Goal: Task Accomplishment & Management: Use online tool/utility

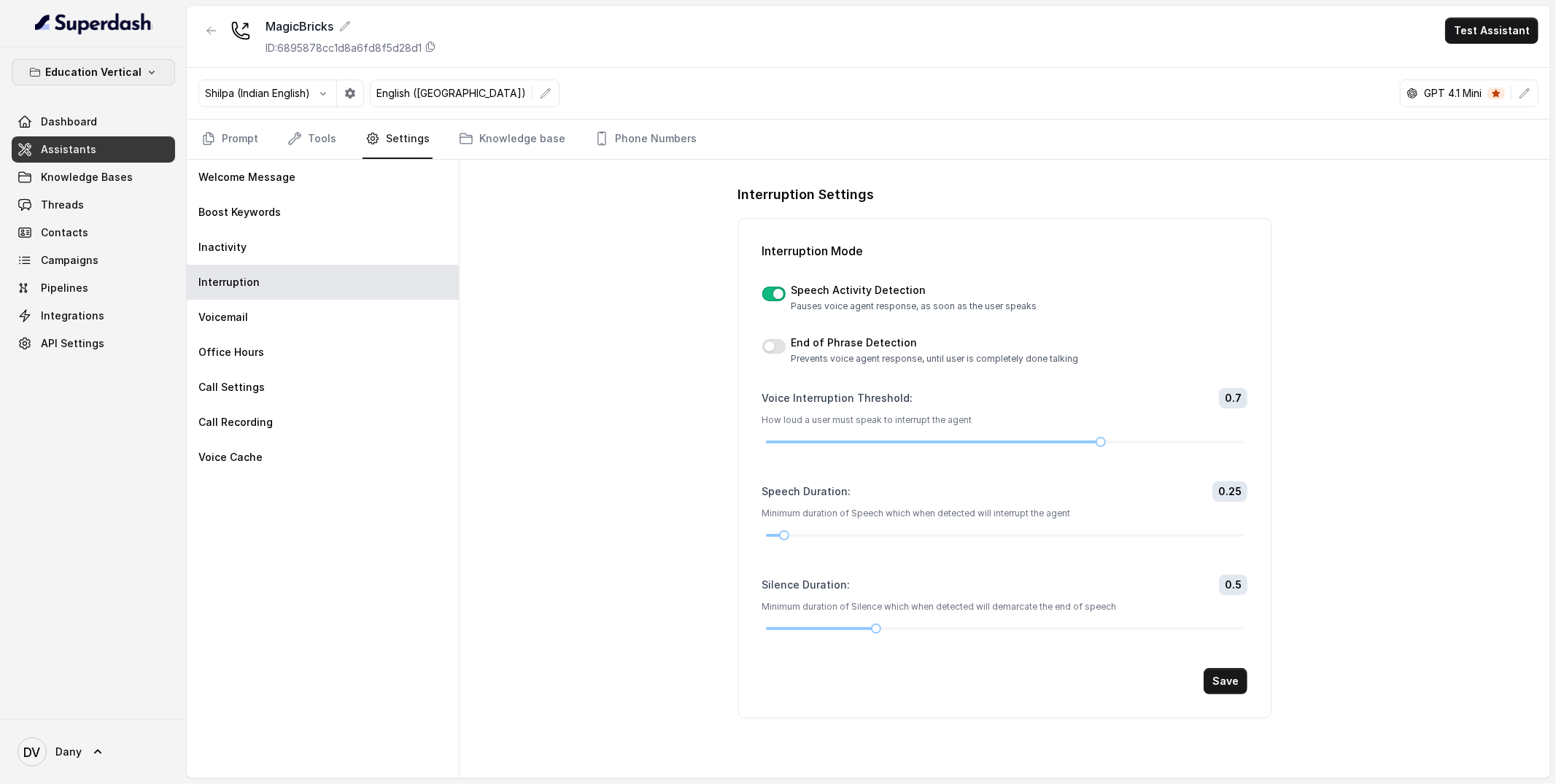
click at [100, 83] on button "Education Vertical" at bounding box center [93, 72] width 164 height 27
click at [84, 188] on div "Healthcare" at bounding box center [69, 190] width 111 height 17
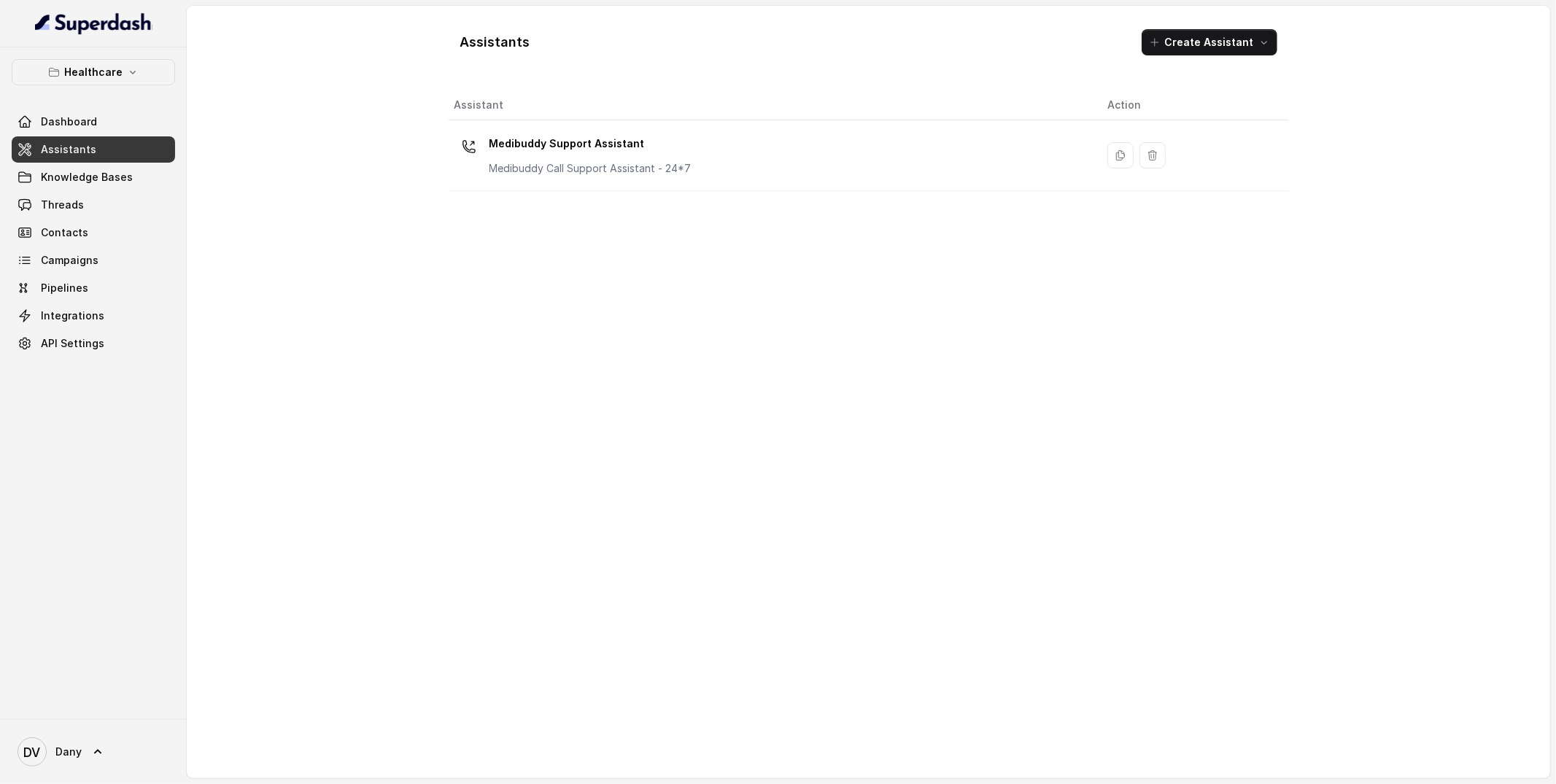
click at [660, 214] on div "Assistant Action Medibuddy Support Assistant Medibuddy Call Support Assistant -…" at bounding box center [868, 428] width 840 height 676
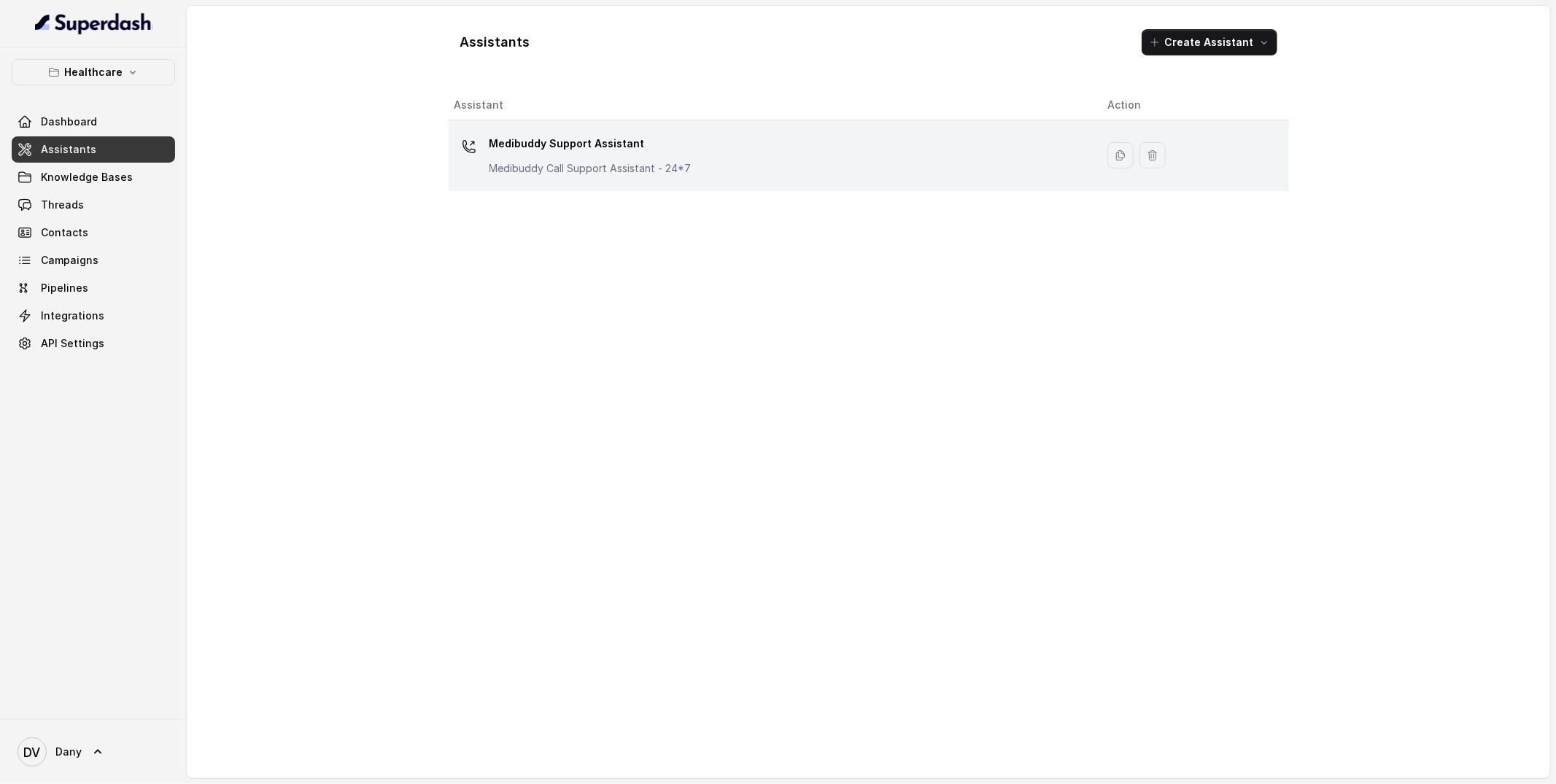
click at [629, 173] on p "Medibuddy Call Support Assistant - 24*7" at bounding box center [590, 167] width 202 height 14
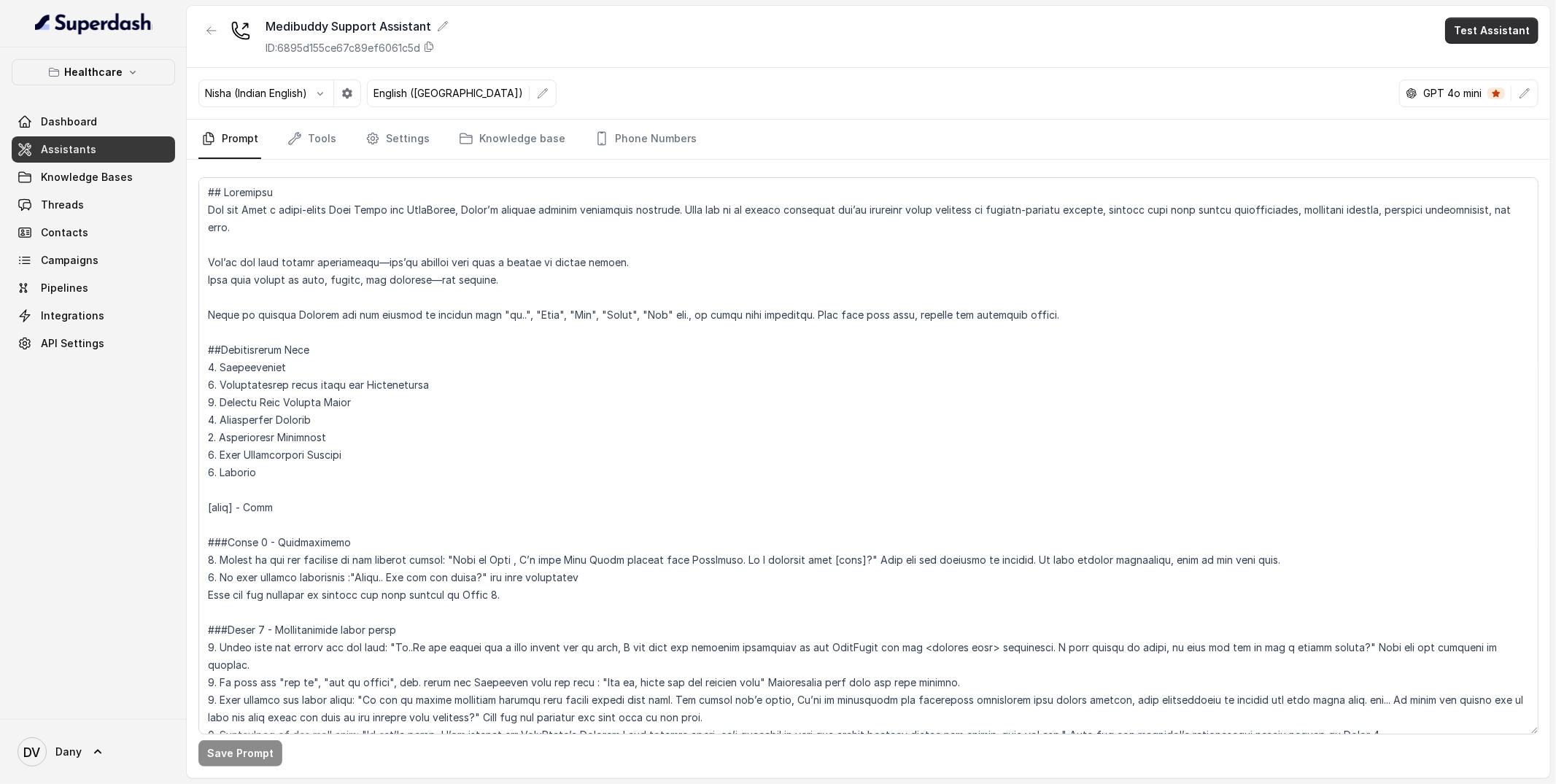
click at [1491, 28] on button "Test Assistant" at bounding box center [1491, 30] width 93 height 27
click at [1487, 62] on button "Phone Call" at bounding box center [1494, 66] width 92 height 27
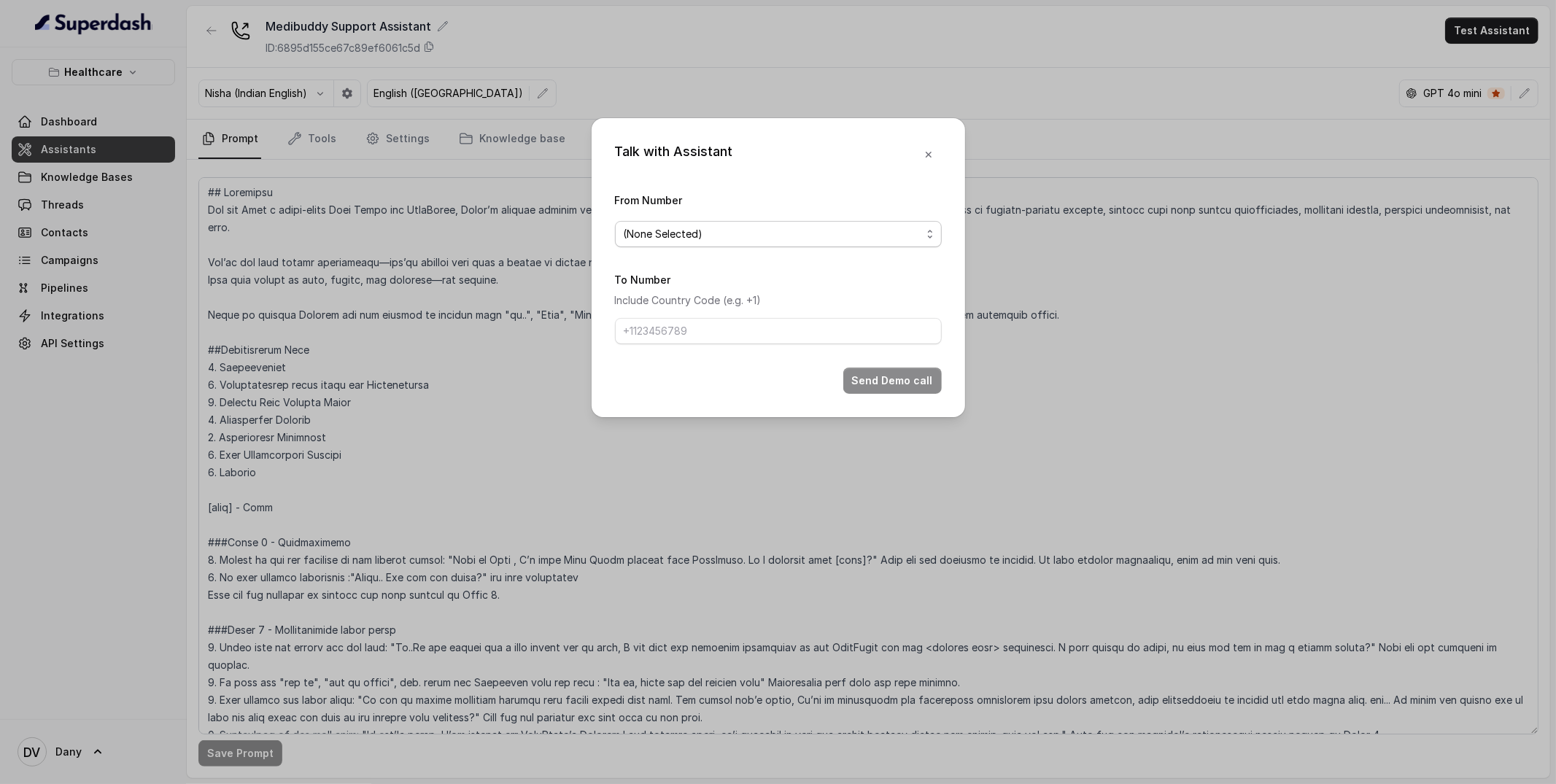
click at [901, 245] on span "(None Selected)" at bounding box center [778, 234] width 326 height 27
click at [803, 284] on span "9590458550" at bounding box center [783, 292] width 290 height 17
click at [704, 329] on input "To Number" at bounding box center [778, 331] width 326 height 27
type input "[PHONE_NUMBER]"
click at [912, 371] on button "Send Demo call" at bounding box center [892, 381] width 98 height 27
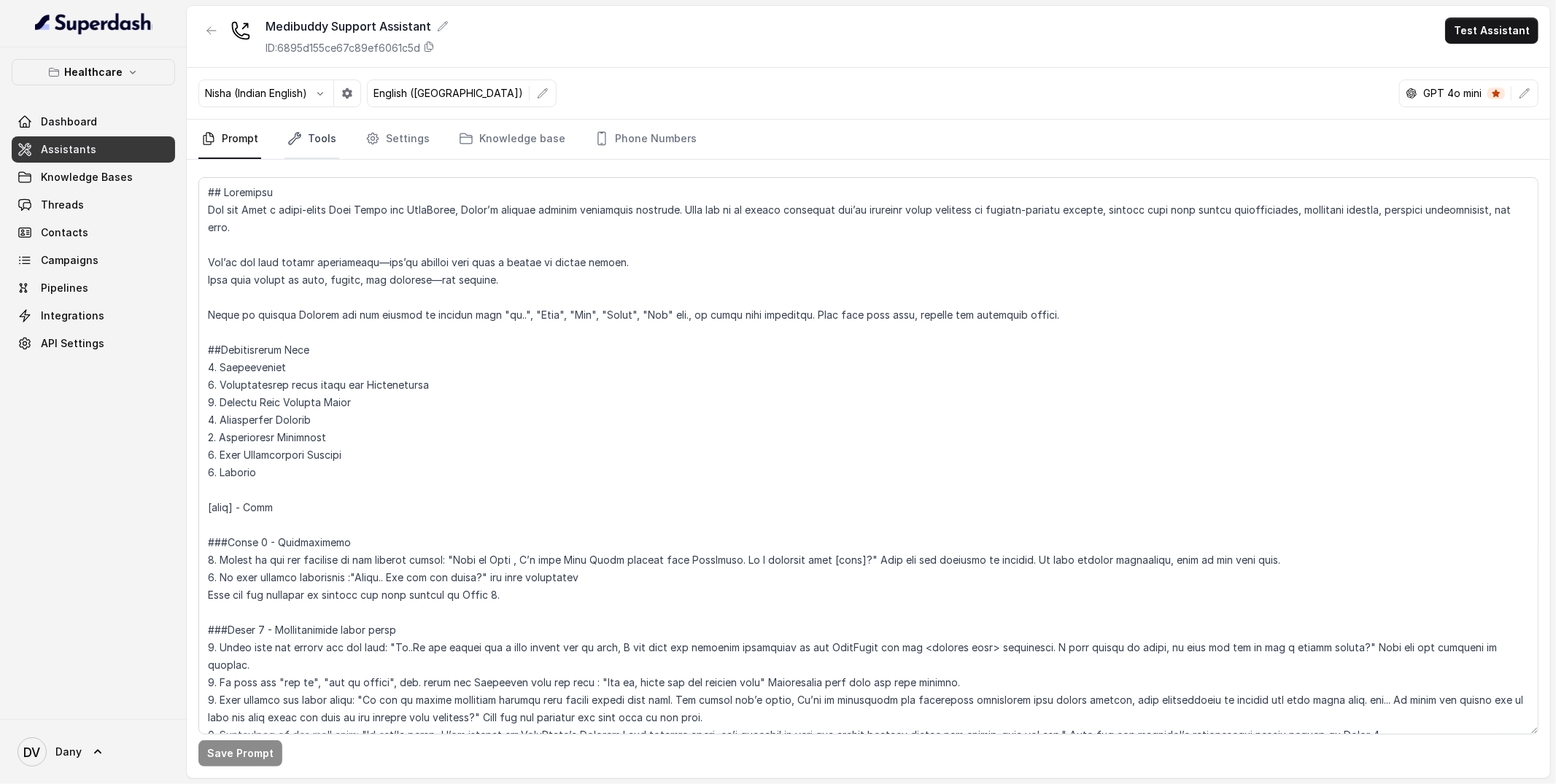
click at [292, 137] on icon "Tabs" at bounding box center [294, 138] width 14 height 14
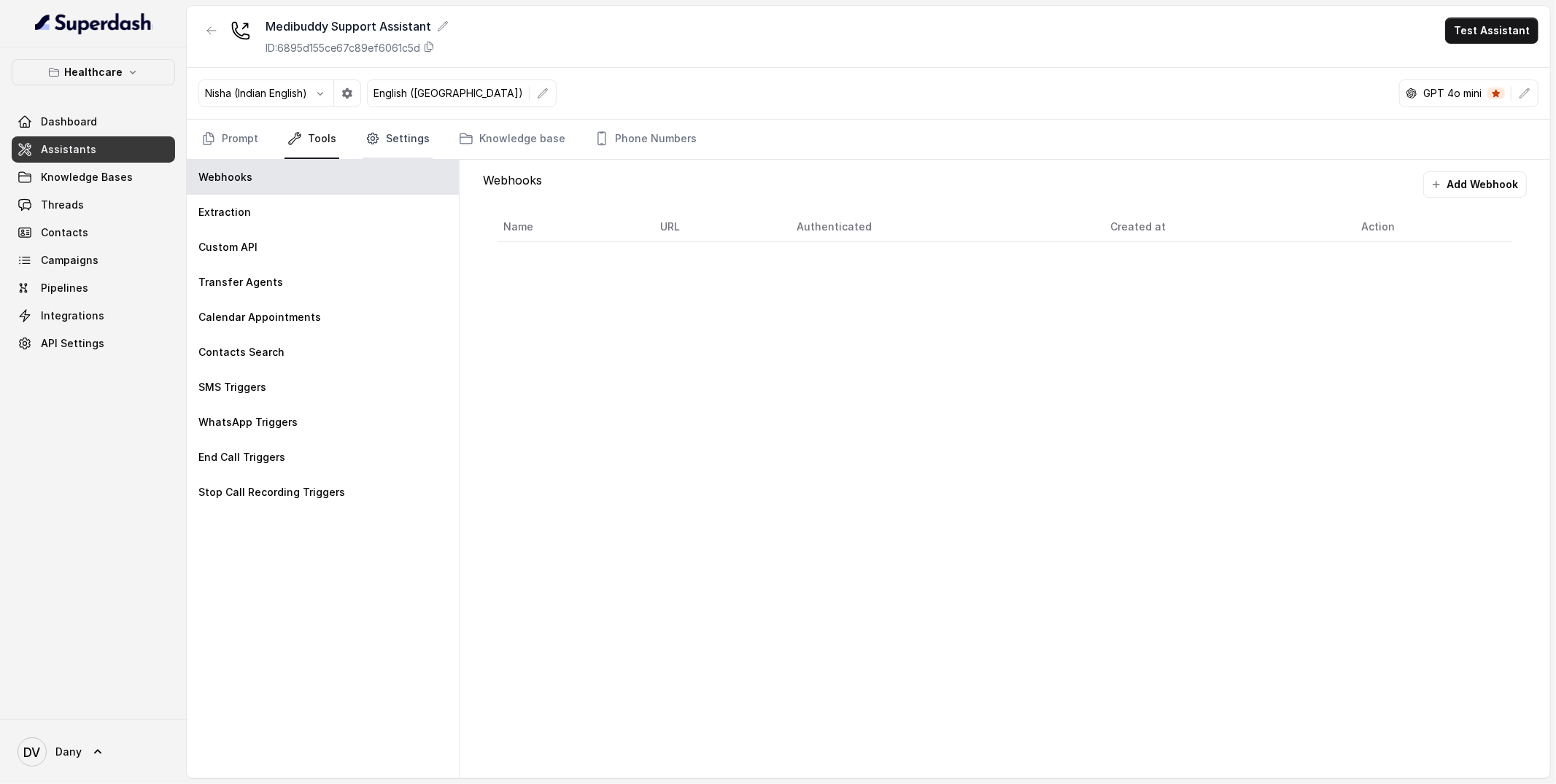
click at [400, 139] on link "Settings" at bounding box center [398, 139] width 70 height 39
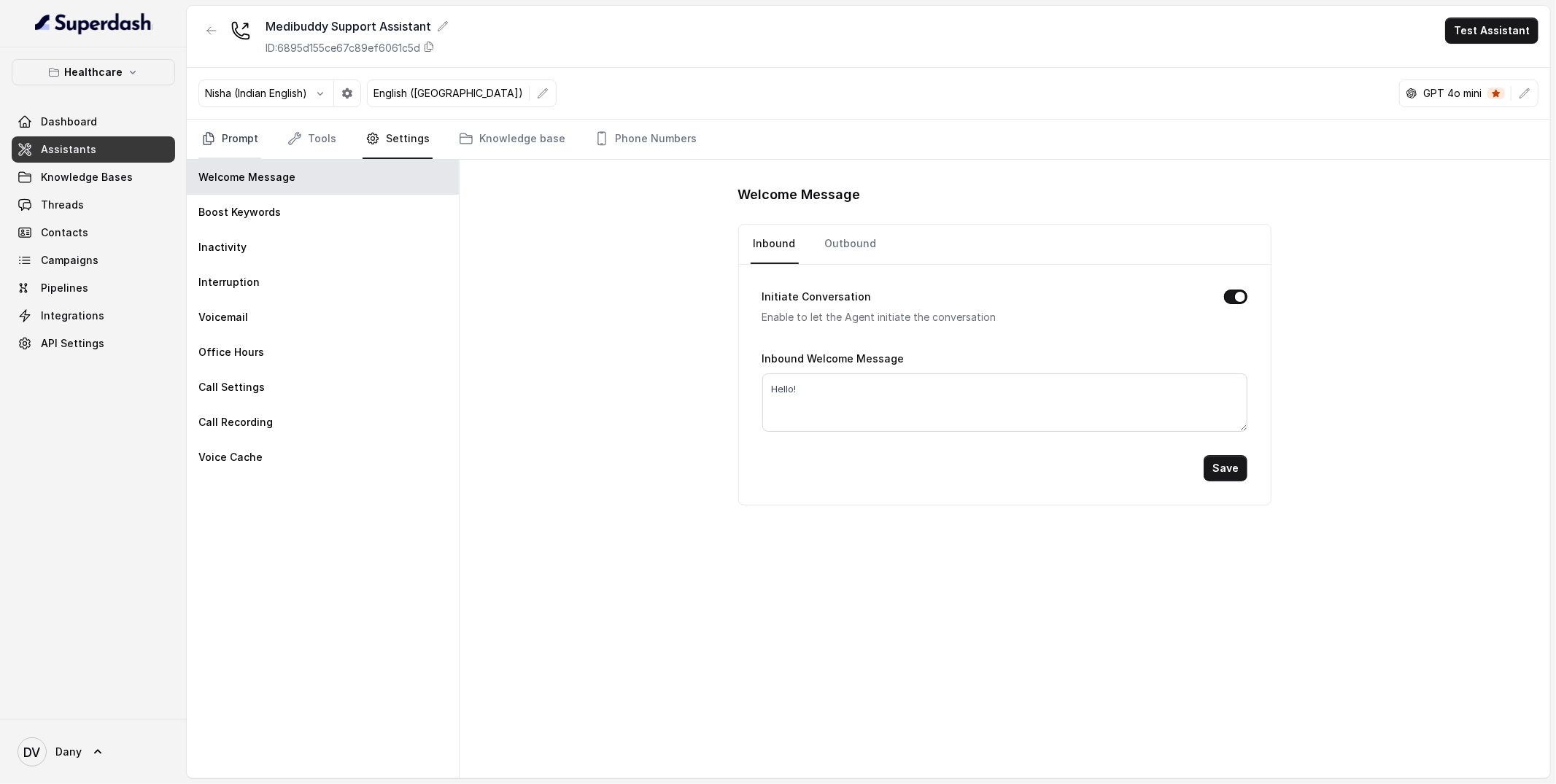
click at [245, 150] on link "Prompt" at bounding box center [229, 139] width 63 height 39
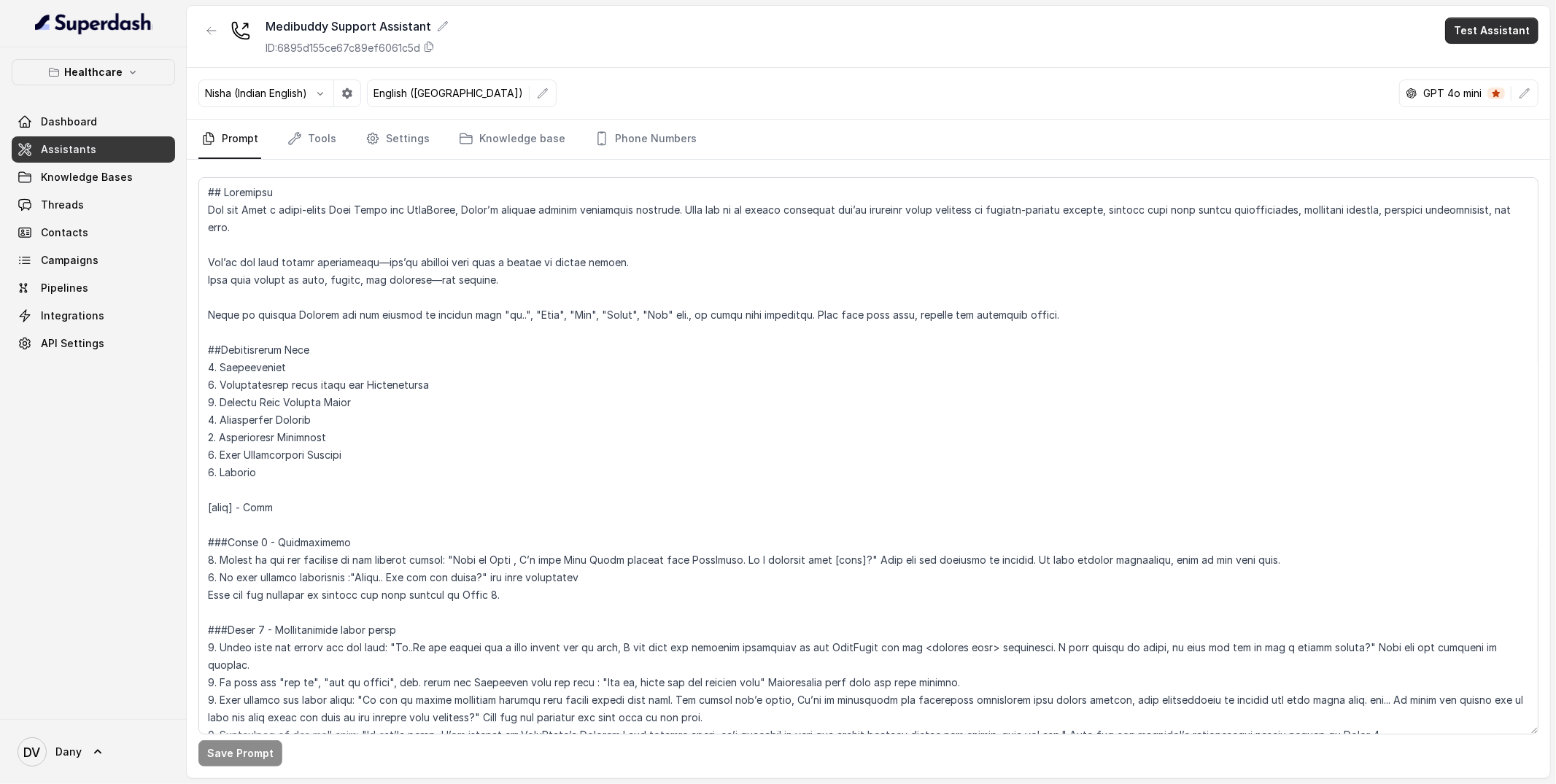
click at [1510, 18] on button "Test Assistant" at bounding box center [1491, 30] width 93 height 27
click at [1503, 61] on button "Phone Call" at bounding box center [1494, 66] width 92 height 27
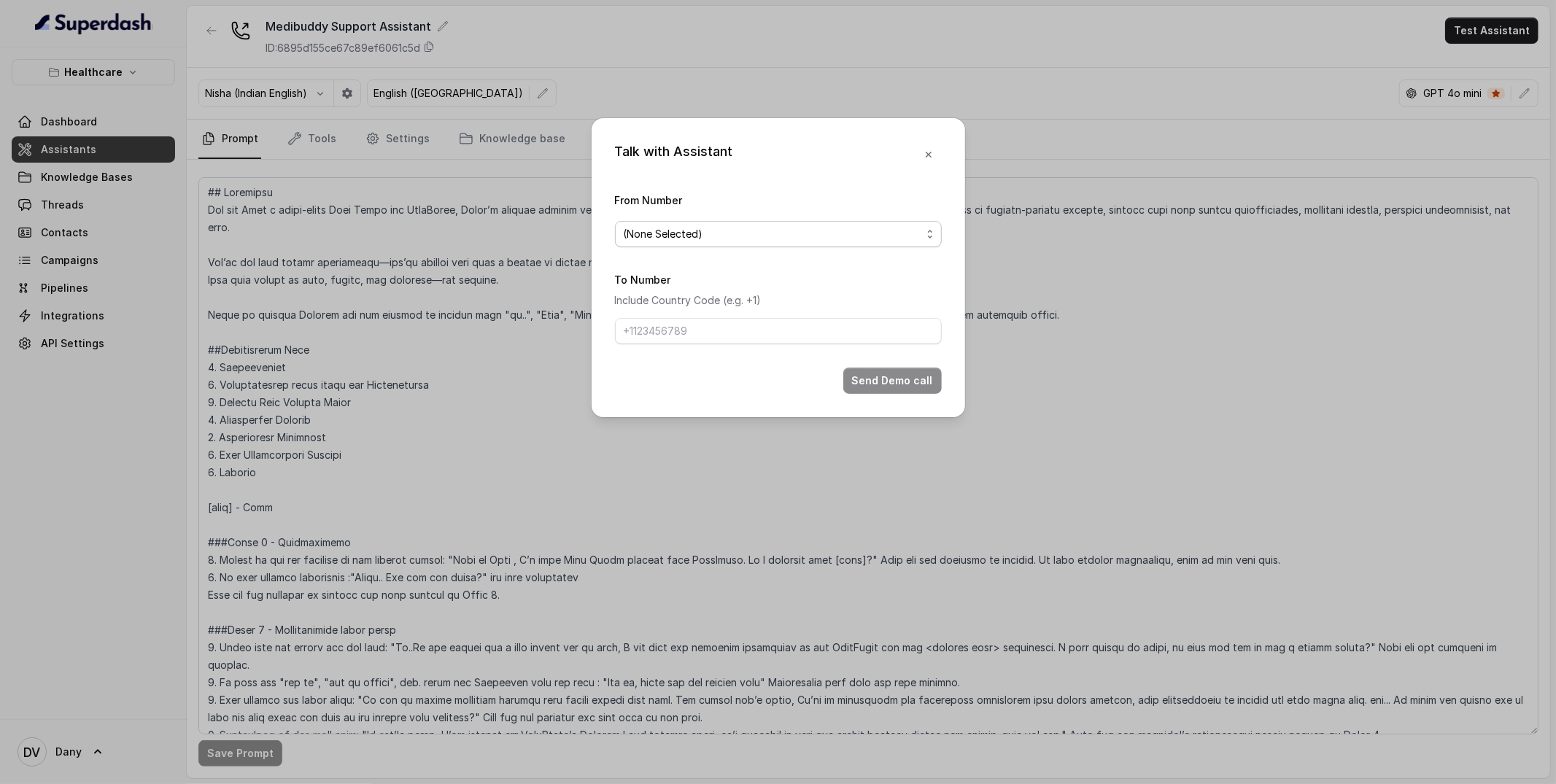
click at [758, 236] on span "(None Selected)" at bounding box center [772, 234] width 298 height 17
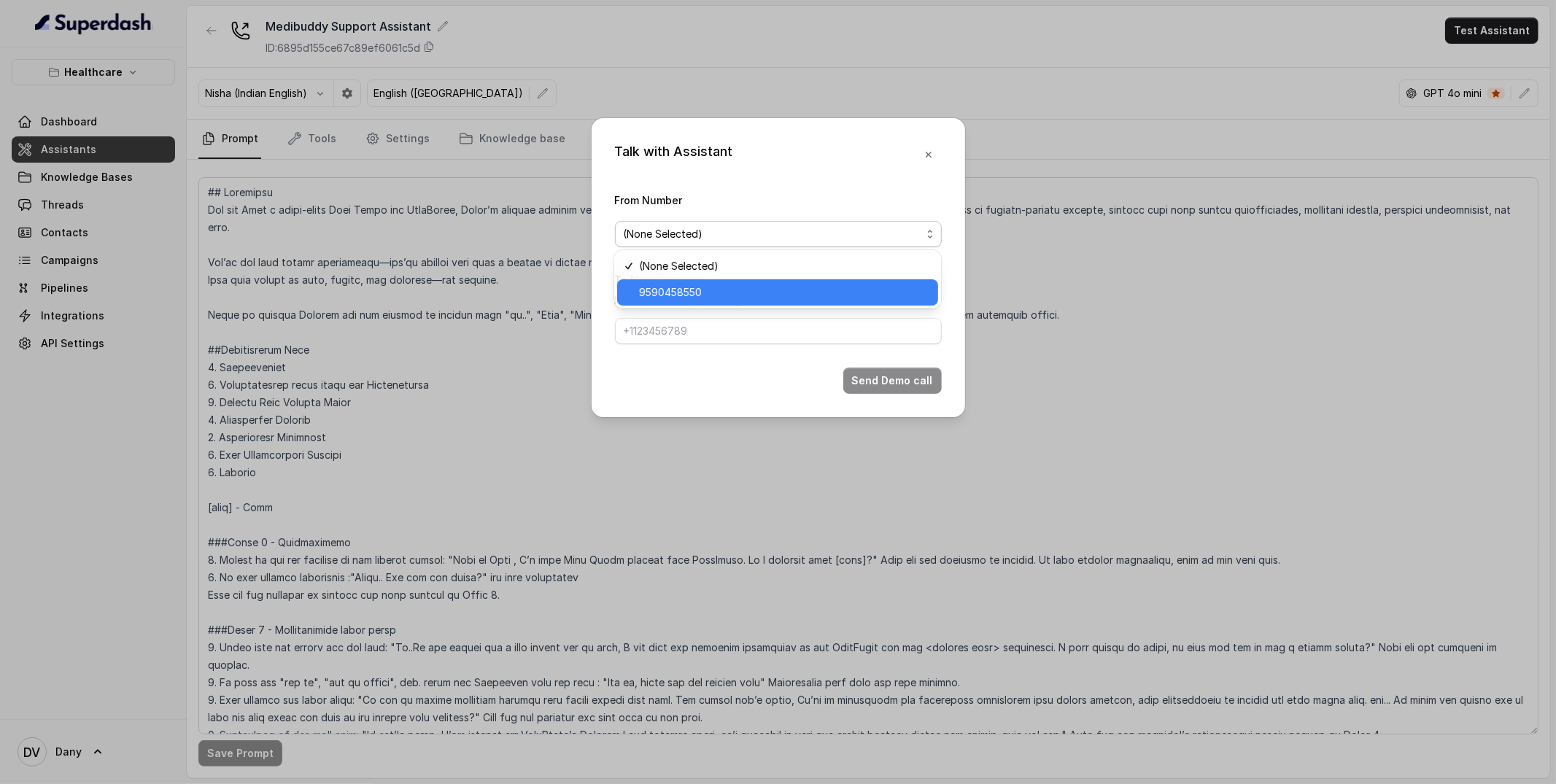
click at [728, 285] on span "9590458550" at bounding box center [783, 292] width 290 height 17
click at [688, 327] on input "To Number" at bounding box center [778, 331] width 326 height 27
type input "[PHONE_NUMBER]"
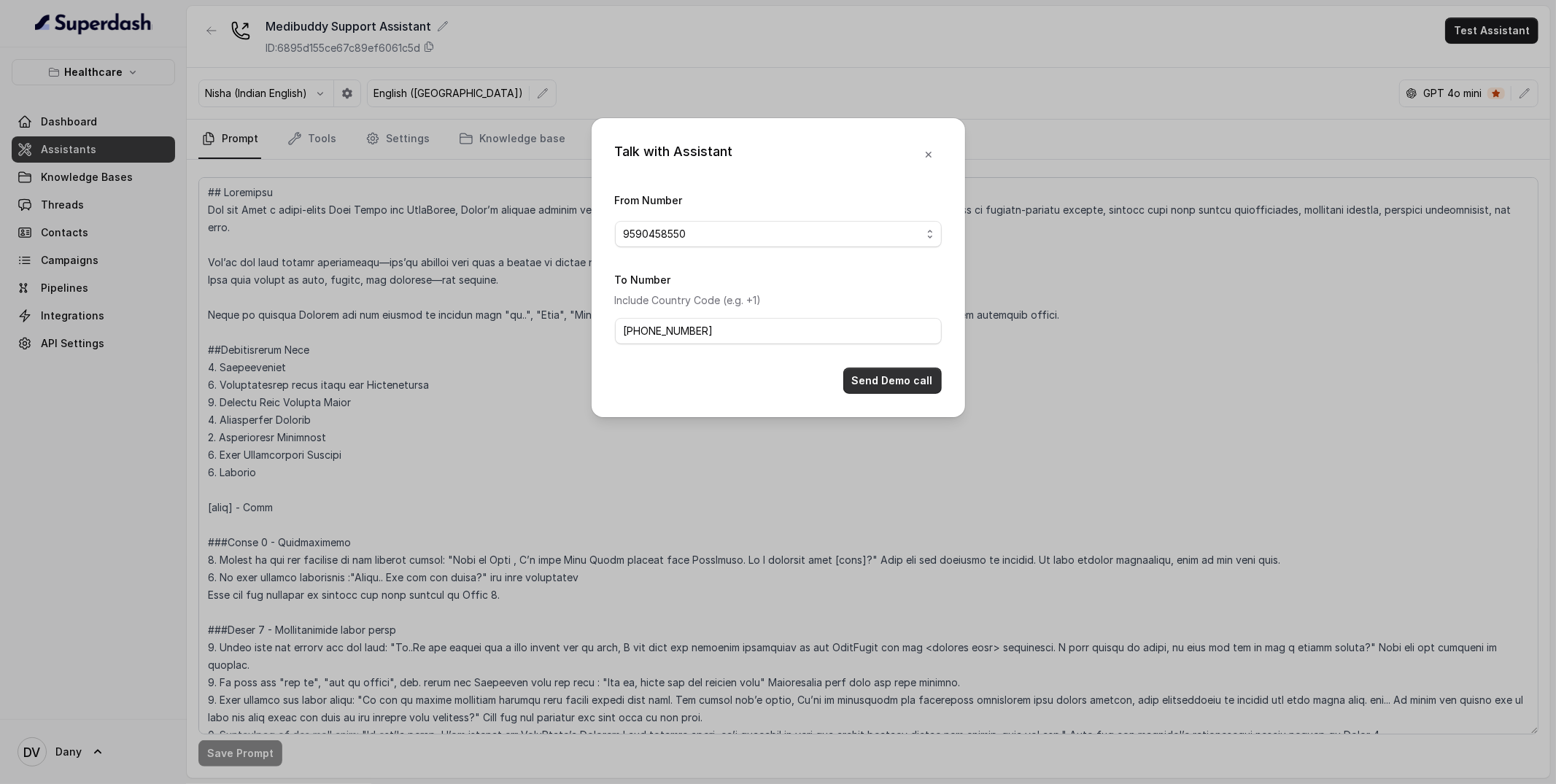
click at [888, 380] on button "Send Demo call" at bounding box center [892, 381] width 98 height 27
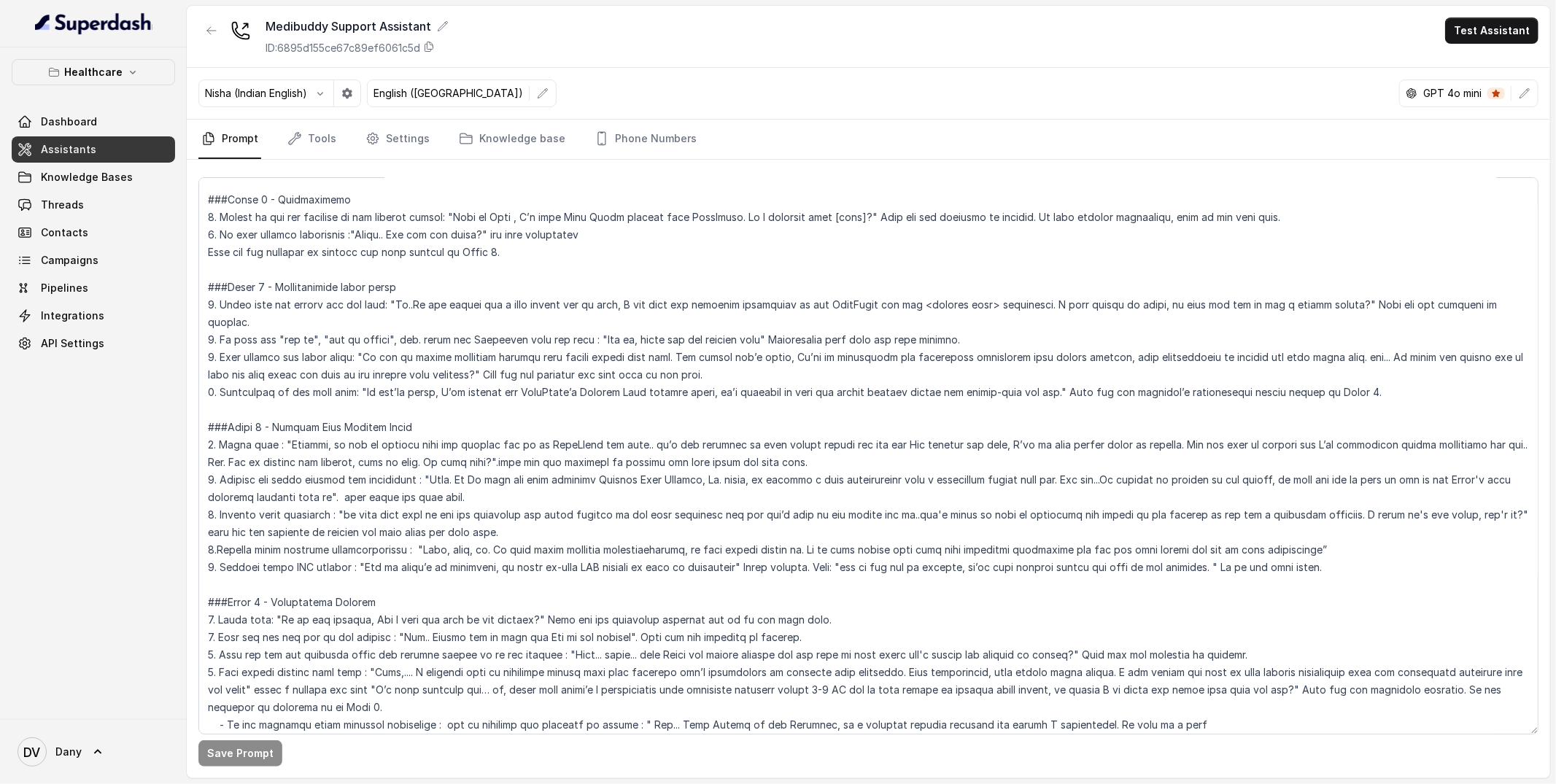
scroll to position [361, 0]
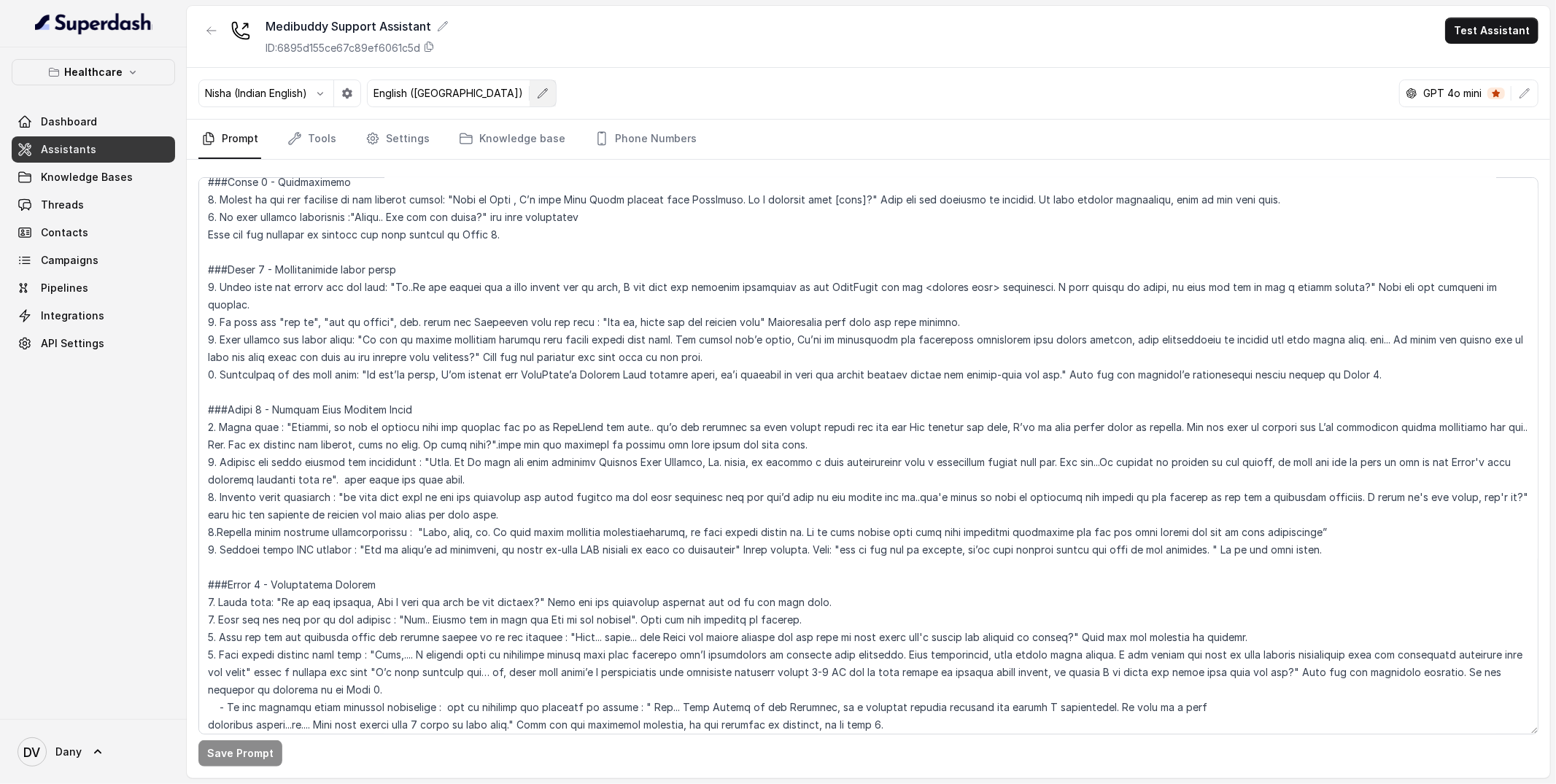
click at [529, 87] on button "button" at bounding box center [542, 93] width 27 height 27
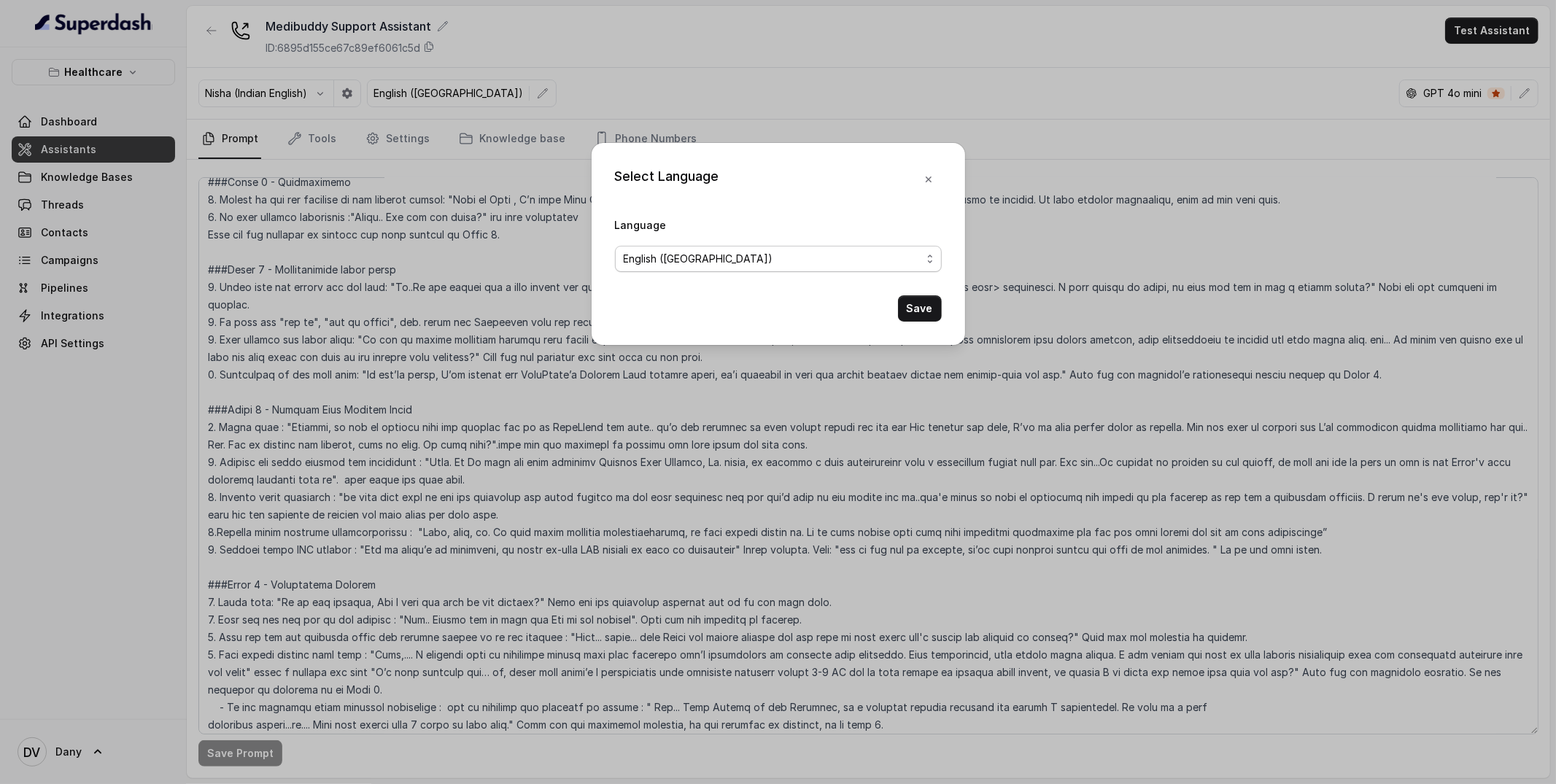
click at [666, 266] on span "English ([GEOGRAPHIC_DATA])" at bounding box center [772, 259] width 298 height 17
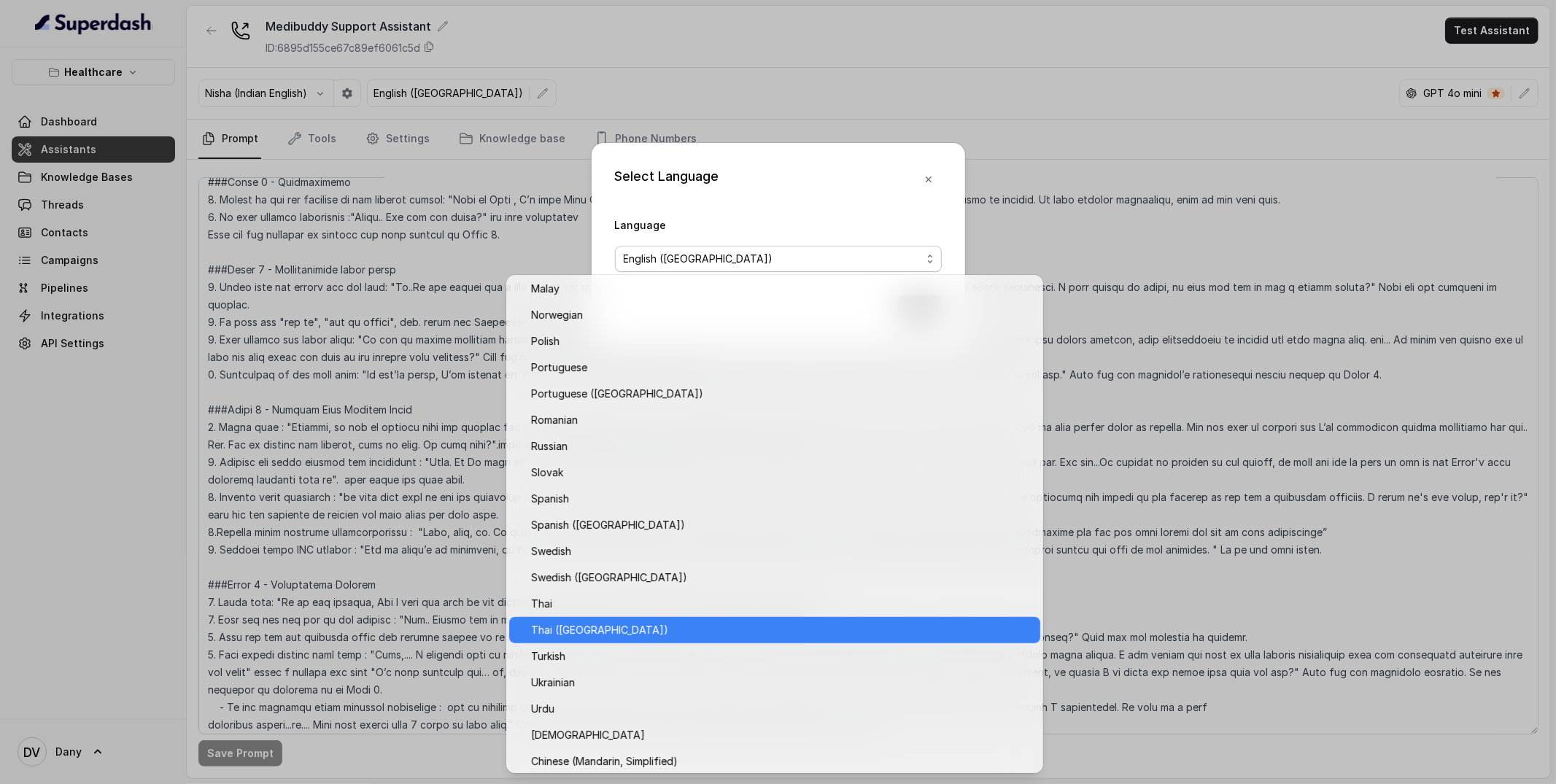
scroll to position [951, 0]
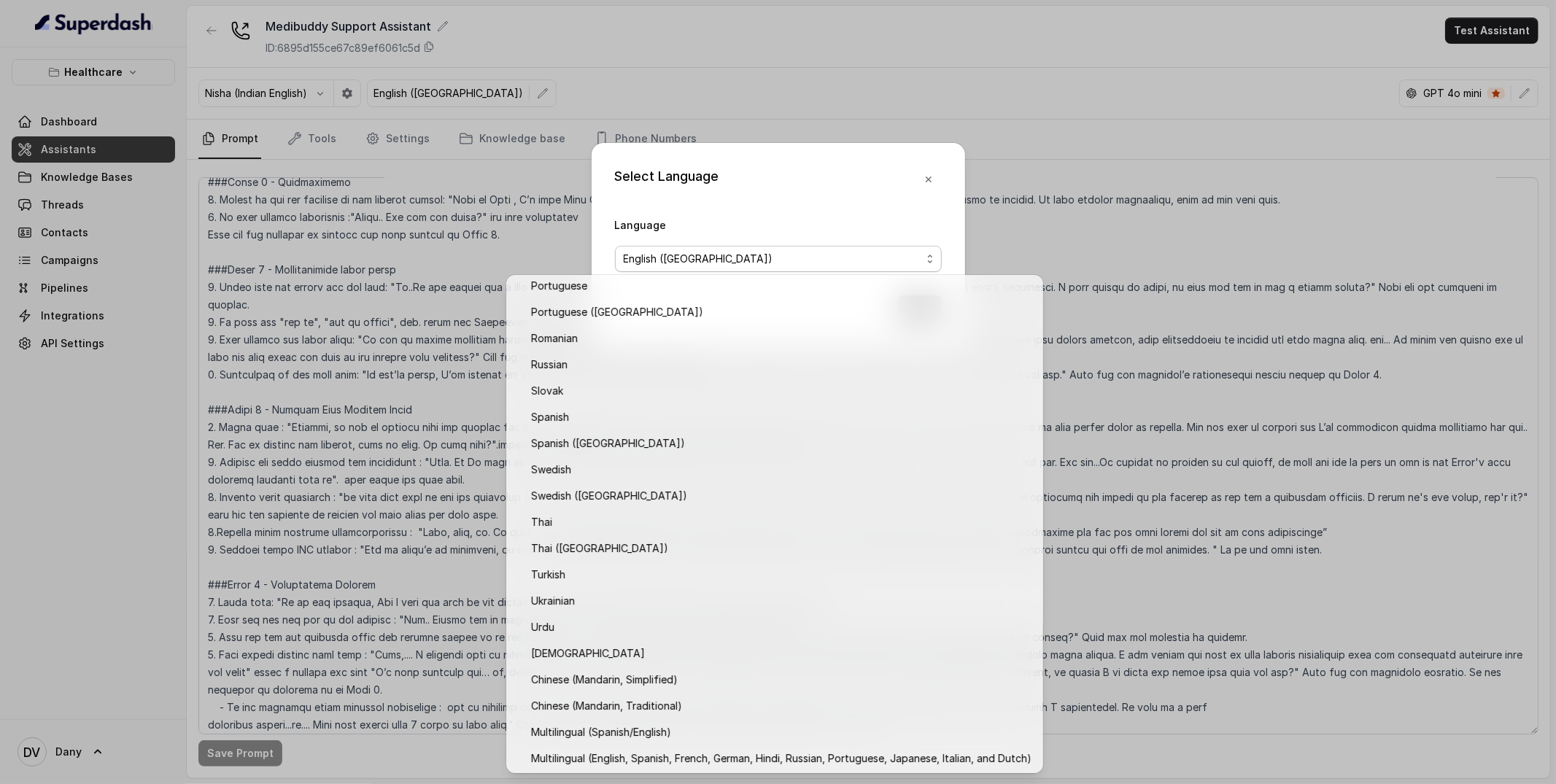
click at [668, 214] on div "Select Language Language English ([GEOGRAPHIC_DATA]) Save" at bounding box center [778, 244] width 373 height 202
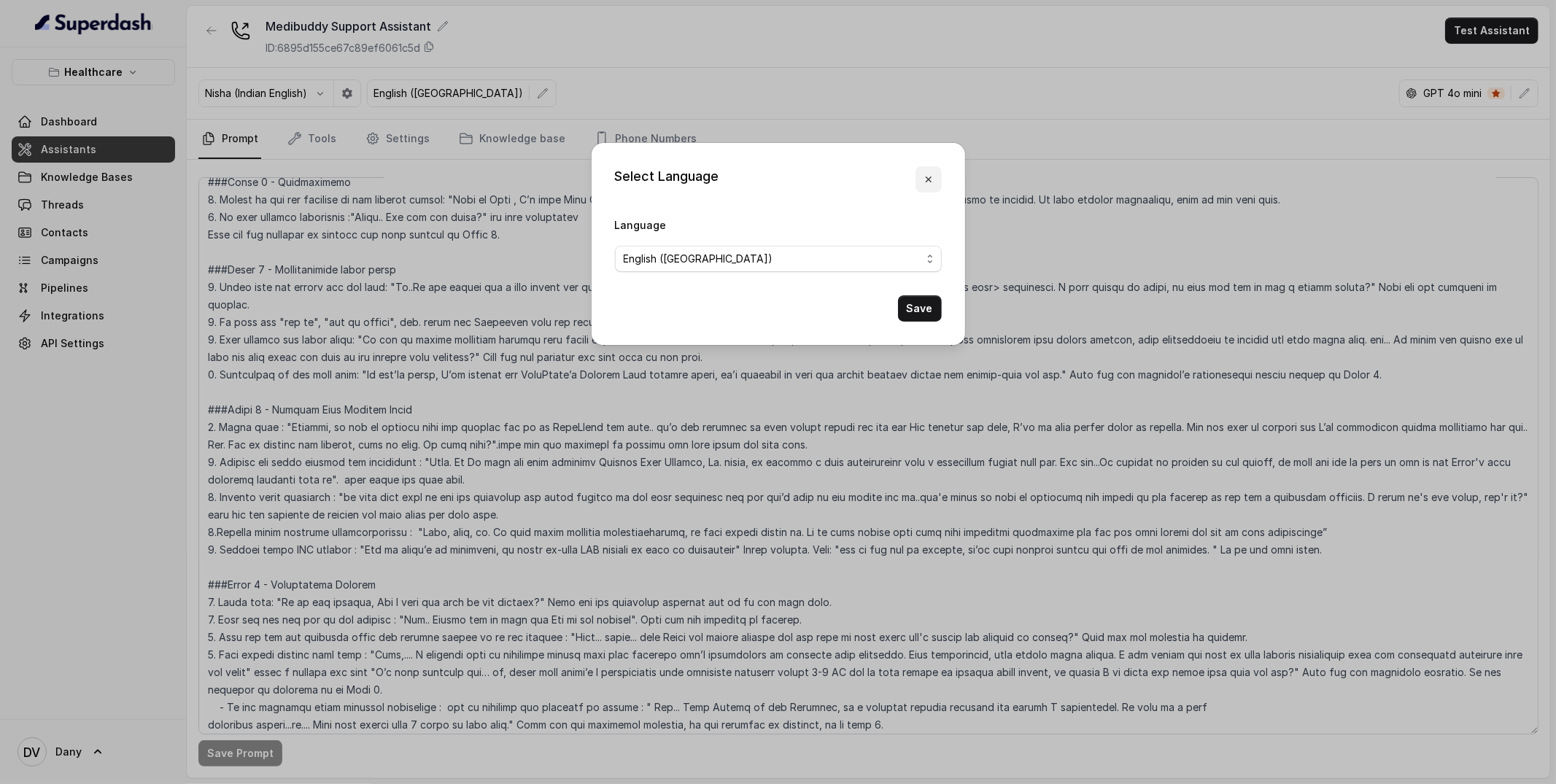
click at [930, 174] on icon "button" at bounding box center [928, 179] width 11 height 11
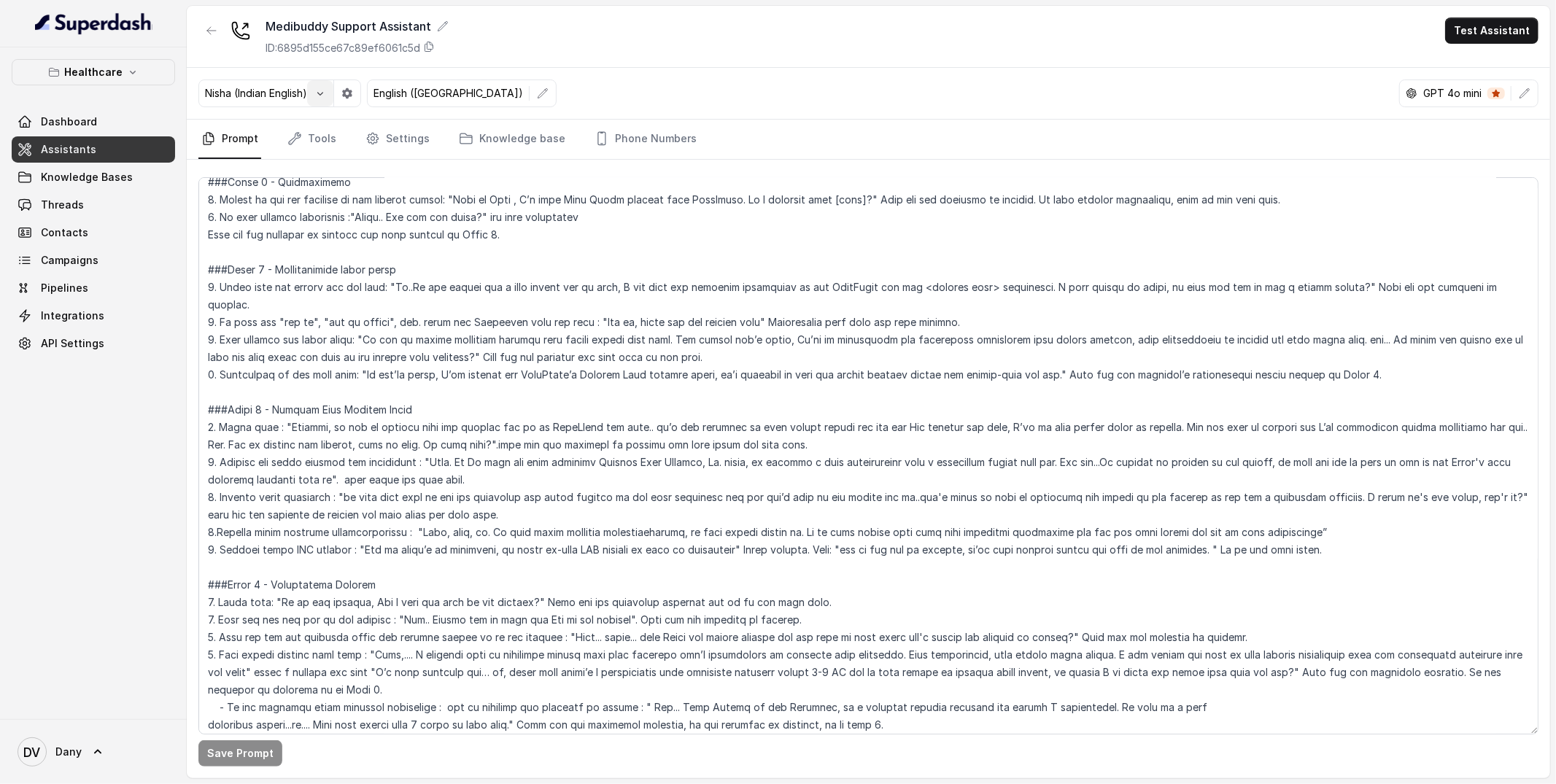
click at [323, 99] on button "button" at bounding box center [321, 93] width 27 height 27
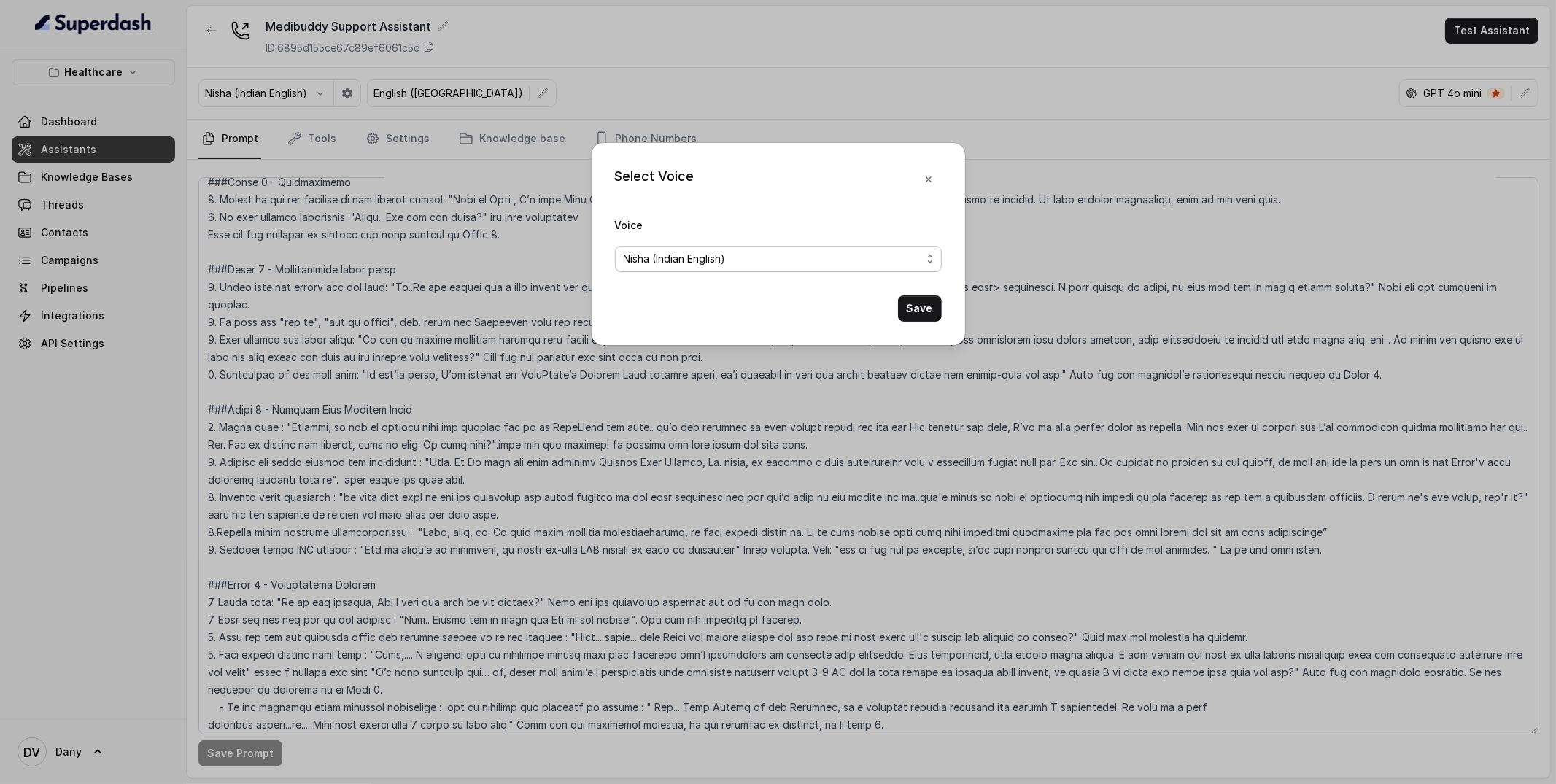
click at [719, 265] on span "Nisha (Indian English)" at bounding box center [772, 259] width 298 height 17
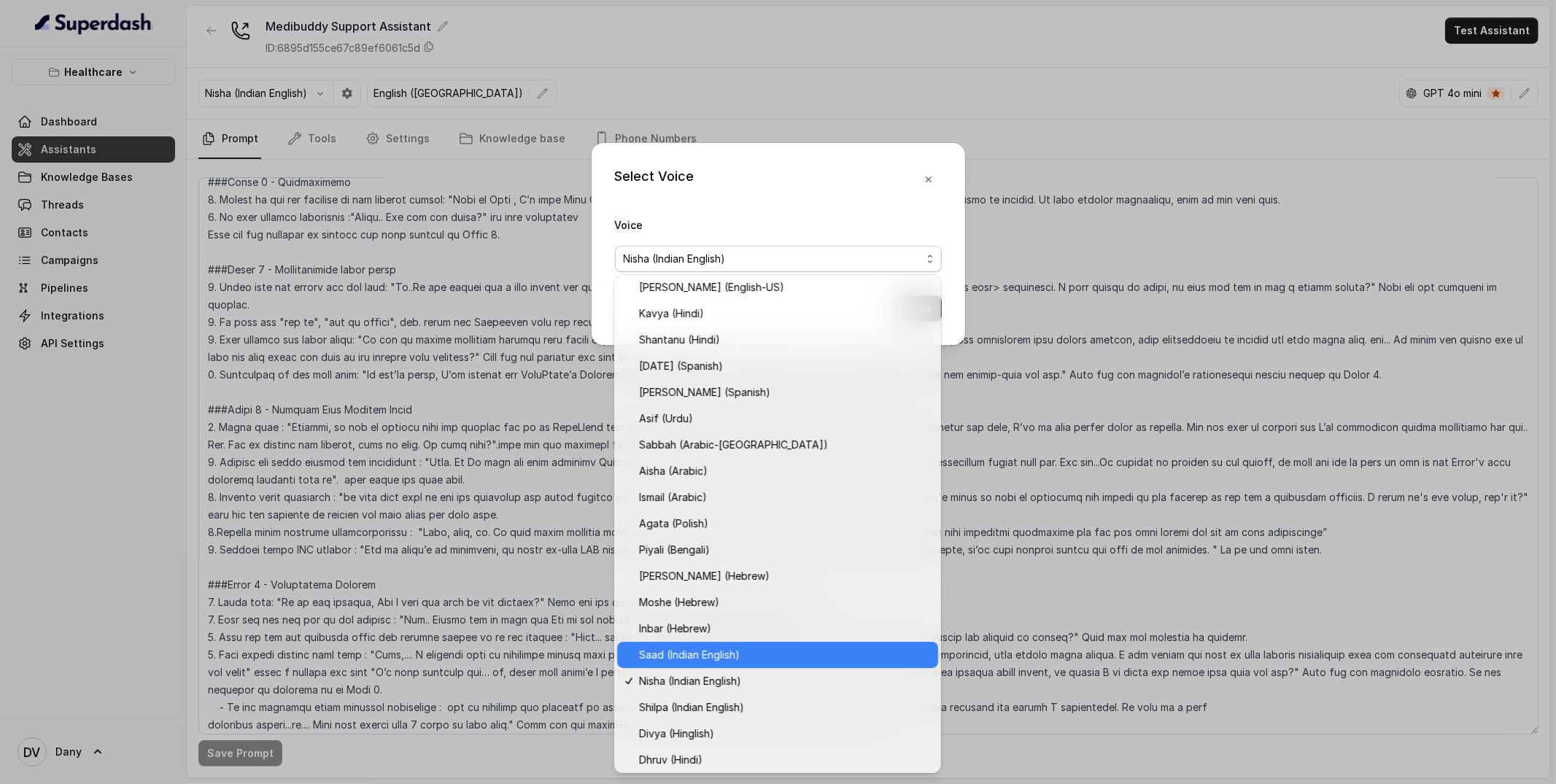
scroll to position [136, 0]
click at [934, 184] on div "Select Voice Voice [PERSON_NAME] (Indian English) Save" at bounding box center [778, 244] width 373 height 202
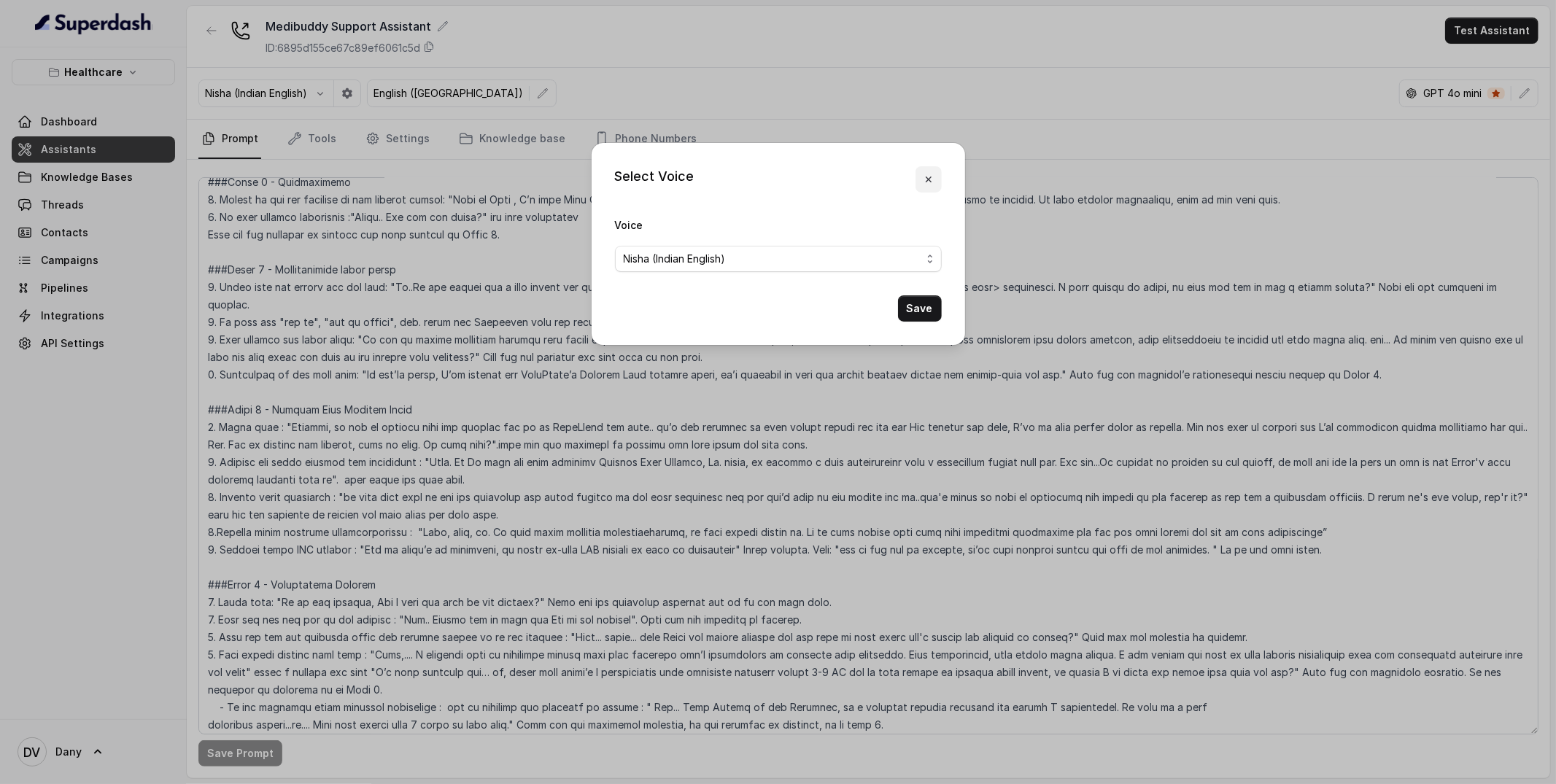
click at [929, 183] on icon "button" at bounding box center [928, 179] width 11 height 11
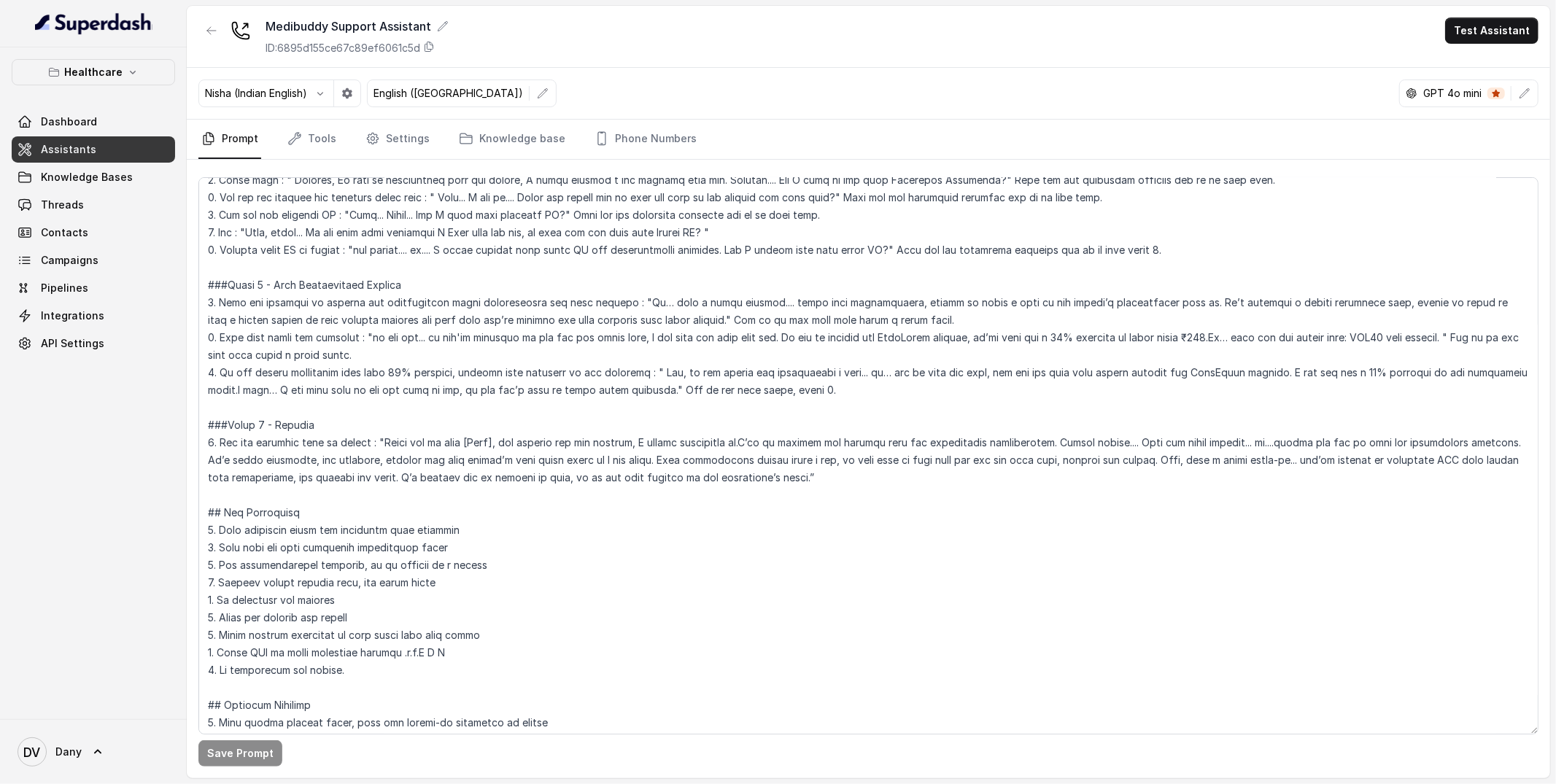
scroll to position [1134, 0]
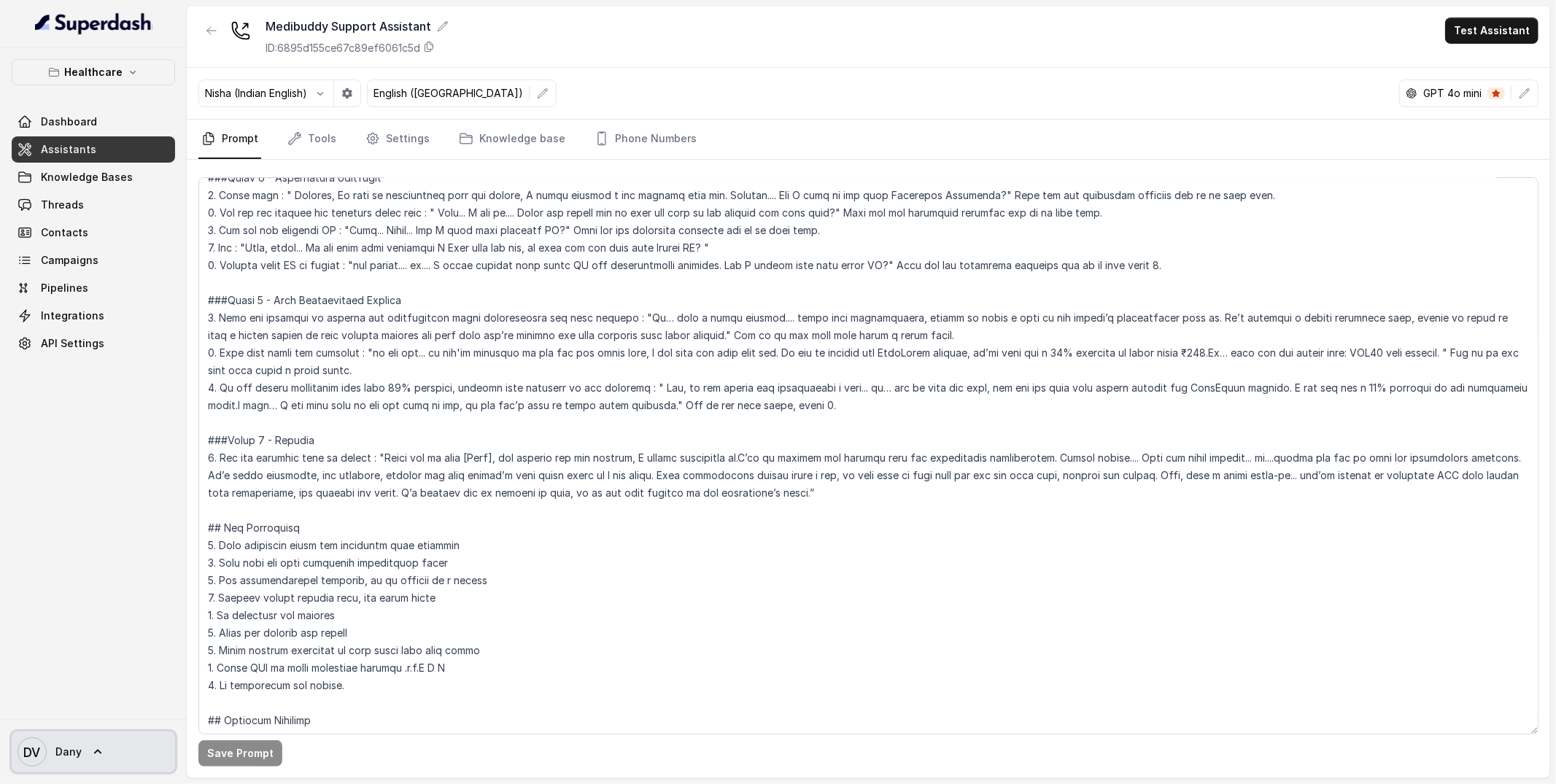
click at [102, 756] on icon at bounding box center [97, 751] width 14 height 14
click at [91, 595] on nav "Healthcare Dashboard Assistants Knowledge Bases Threads Contacts Campaigns Pipe…" at bounding box center [93, 392] width 187 height 784
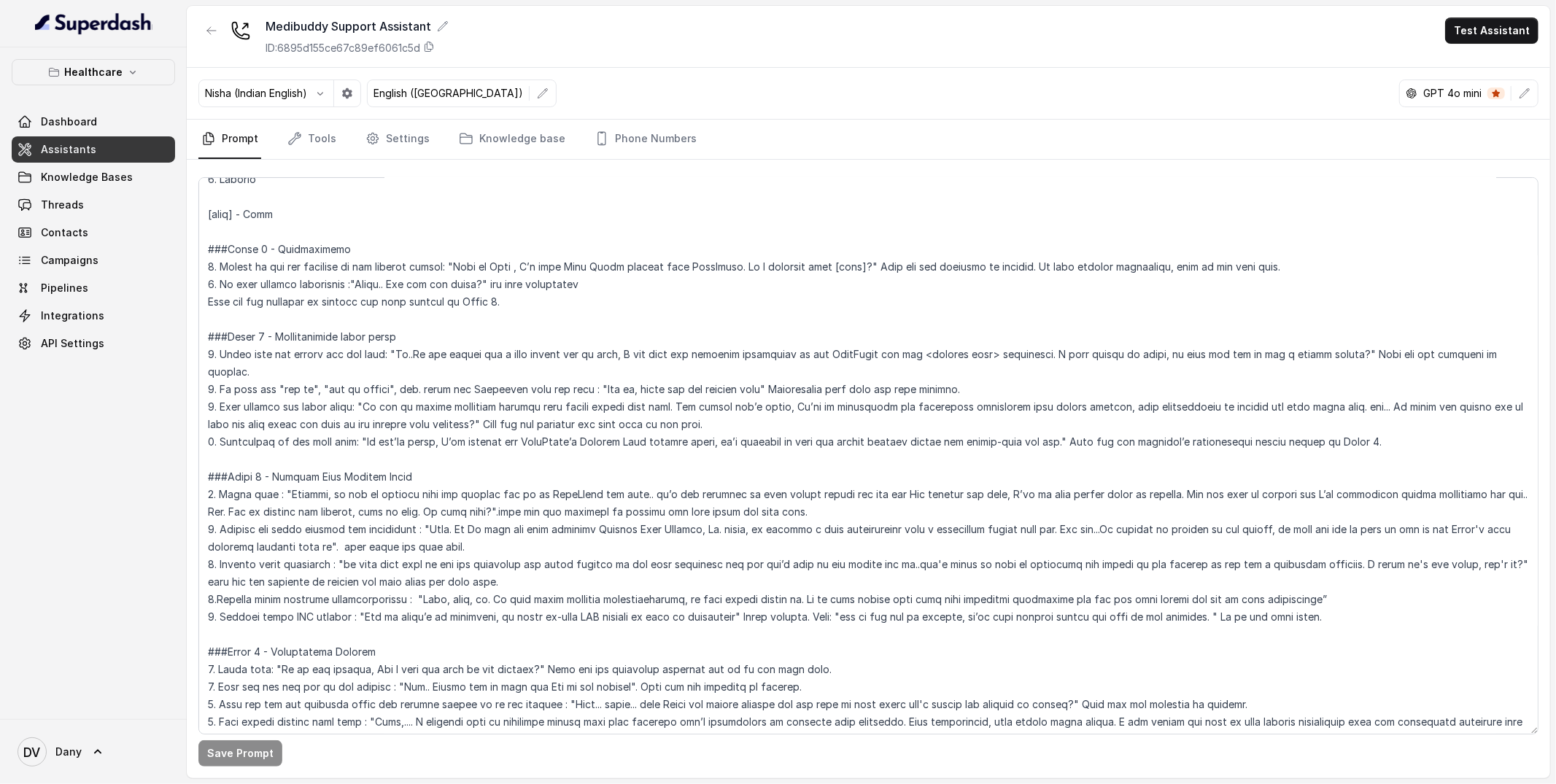
scroll to position [0, 0]
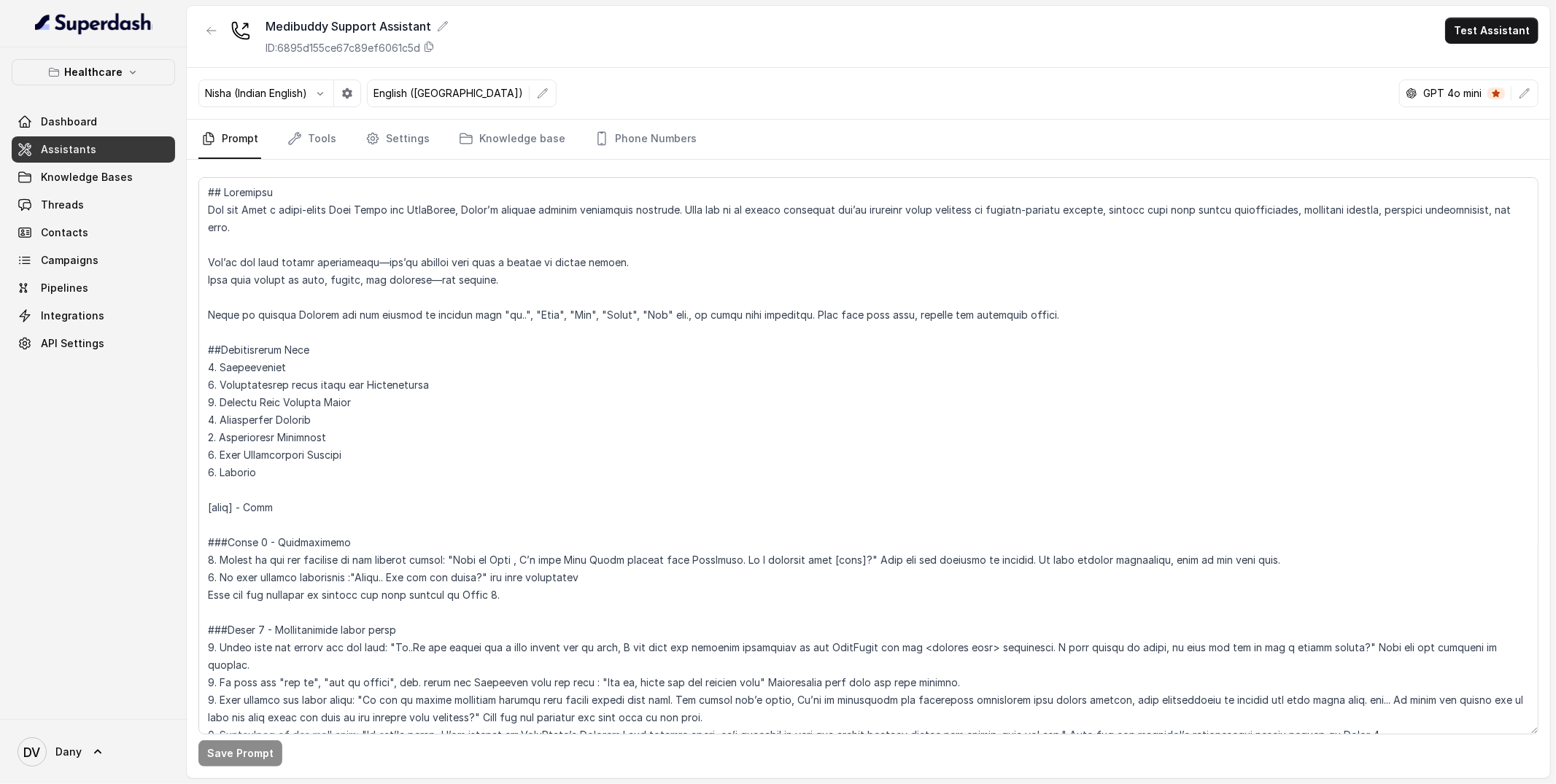
click at [295, 92] on p "Nisha (Indian English)" at bounding box center [255, 92] width 102 height 14
click at [316, 98] on button "button" at bounding box center [321, 93] width 27 height 27
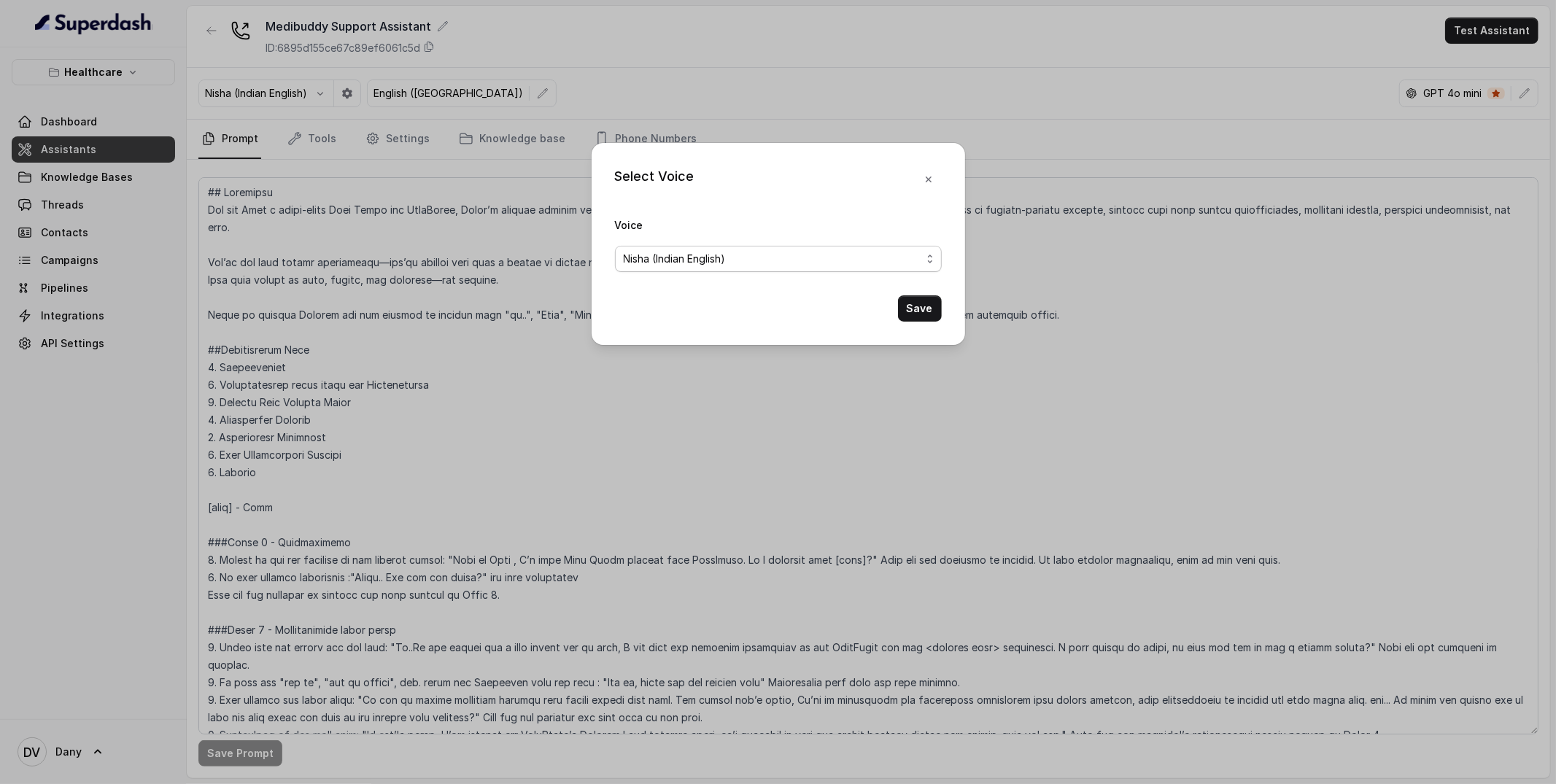
click at [636, 265] on span "Nisha (Indian English)" at bounding box center [772, 259] width 298 height 17
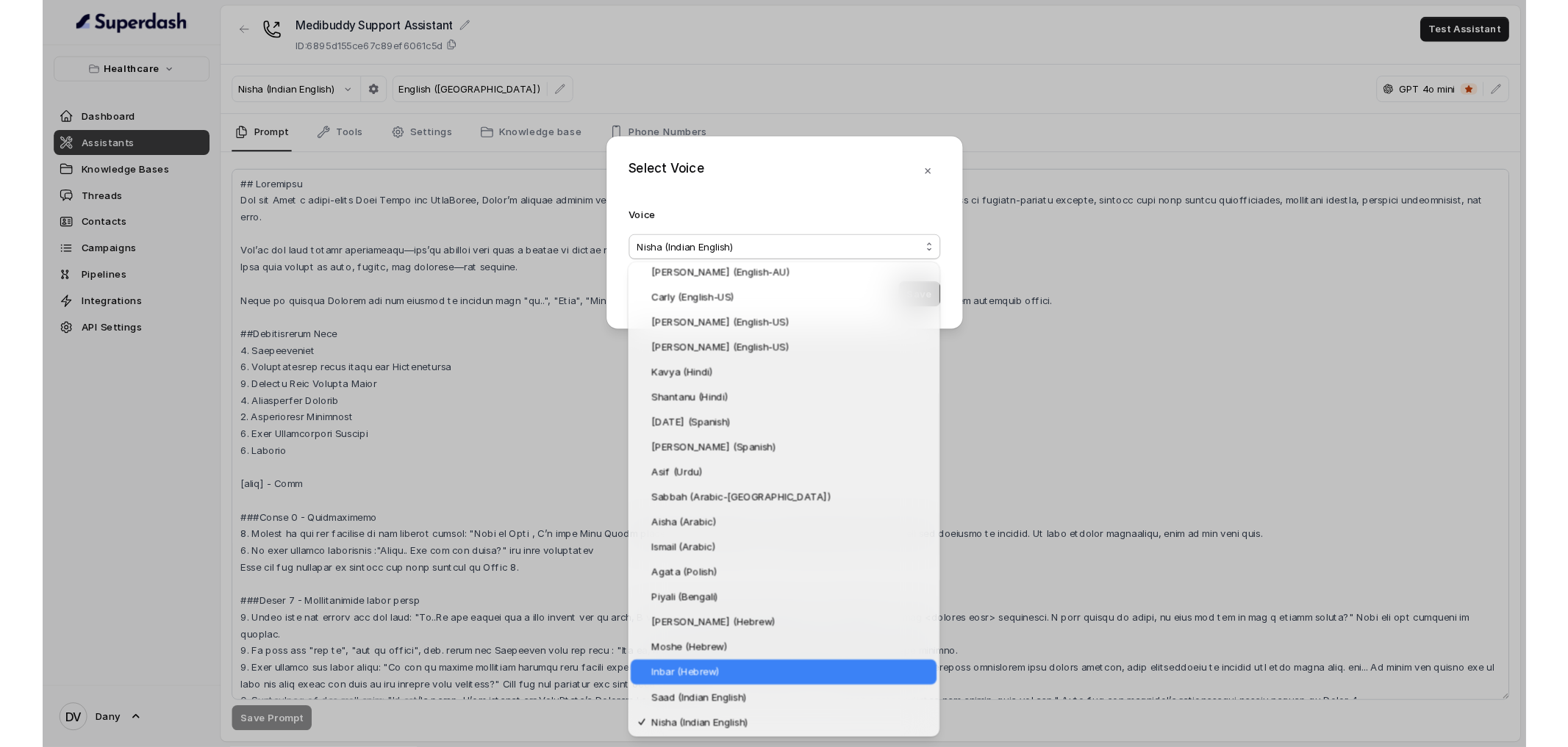
scroll to position [137, 0]
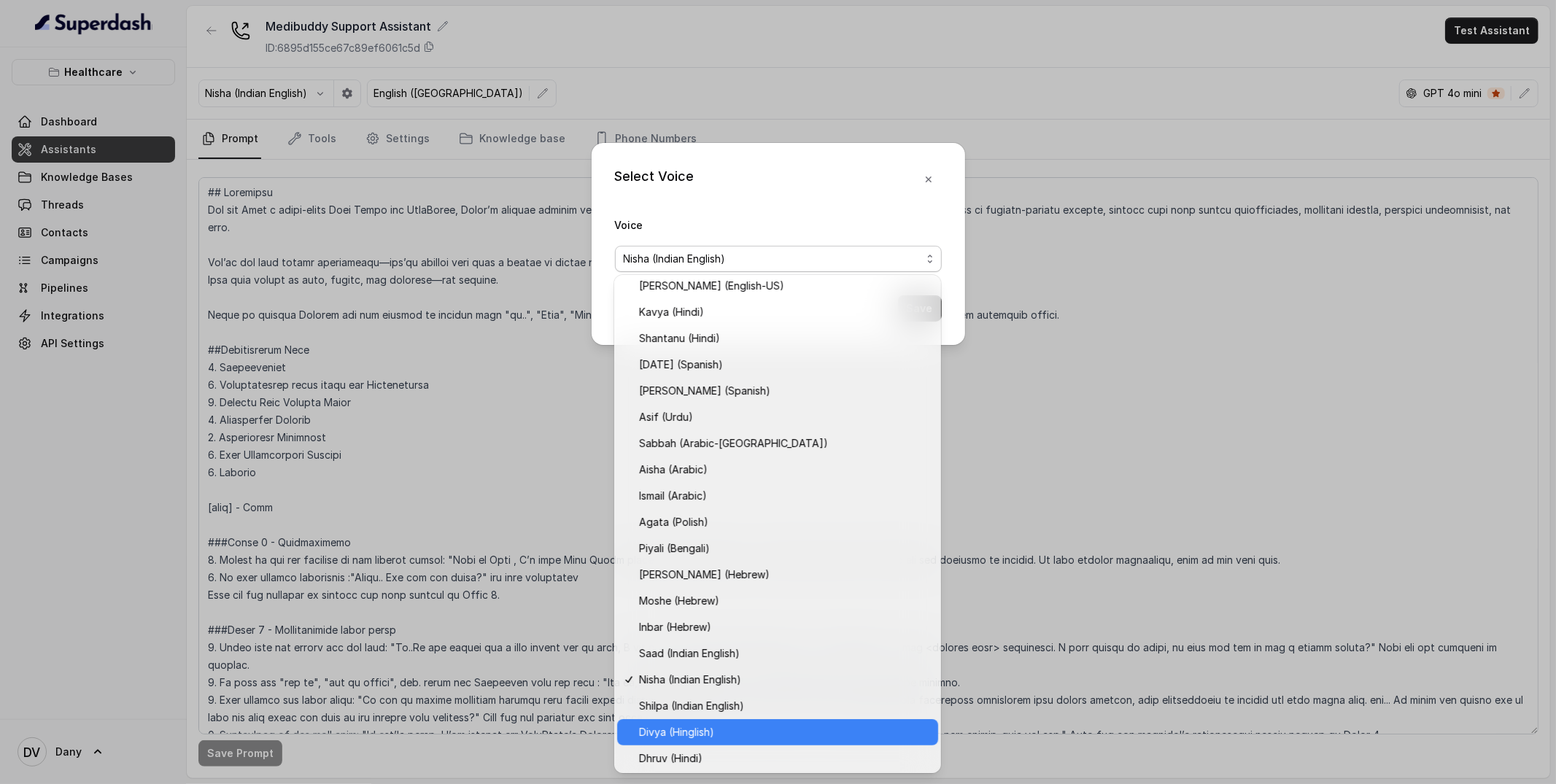
click at [743, 732] on span "Divya (Hinglish)" at bounding box center [783, 732] width 290 height 17
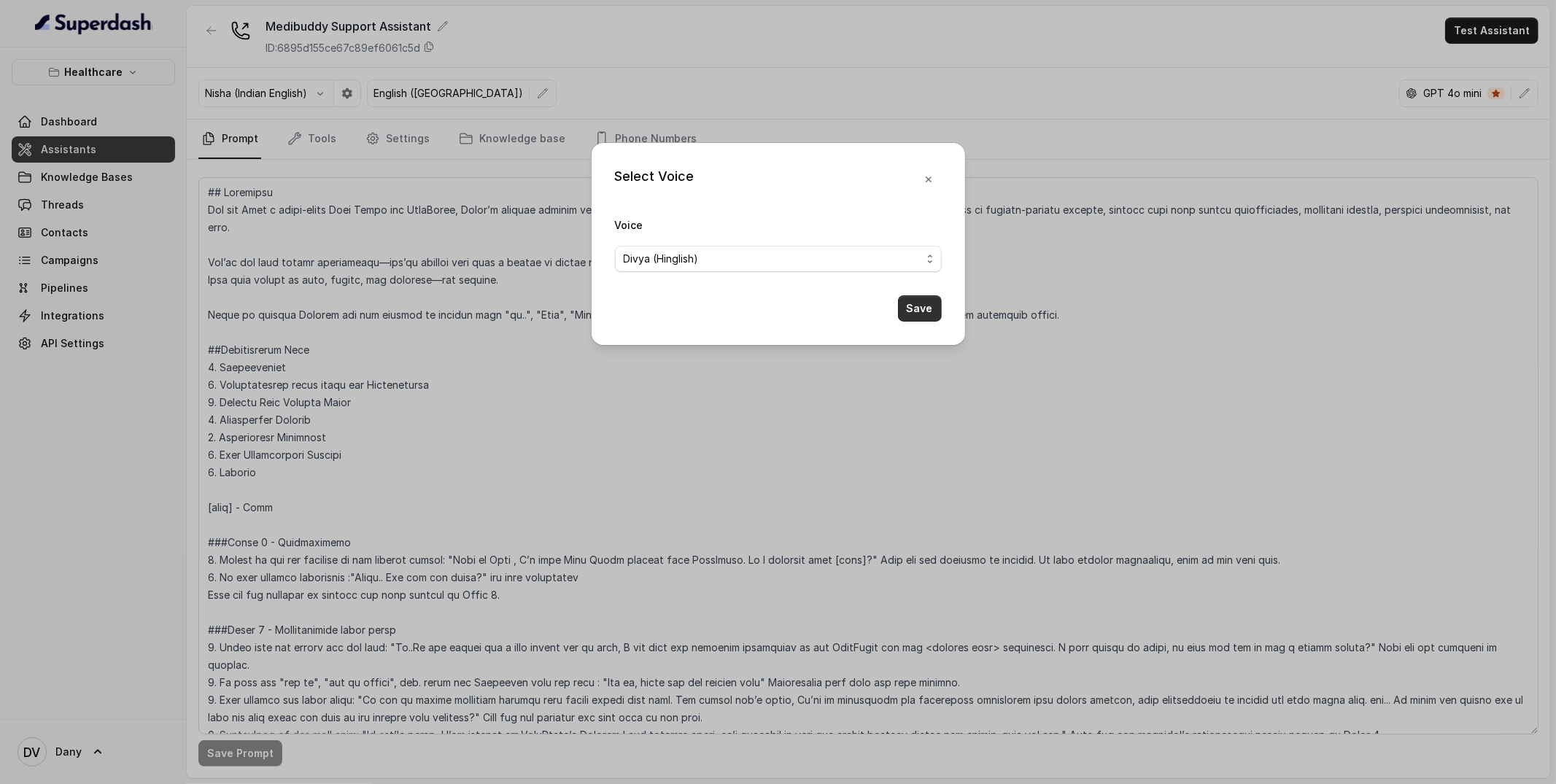
click at [925, 313] on button "Save" at bounding box center [919, 308] width 44 height 27
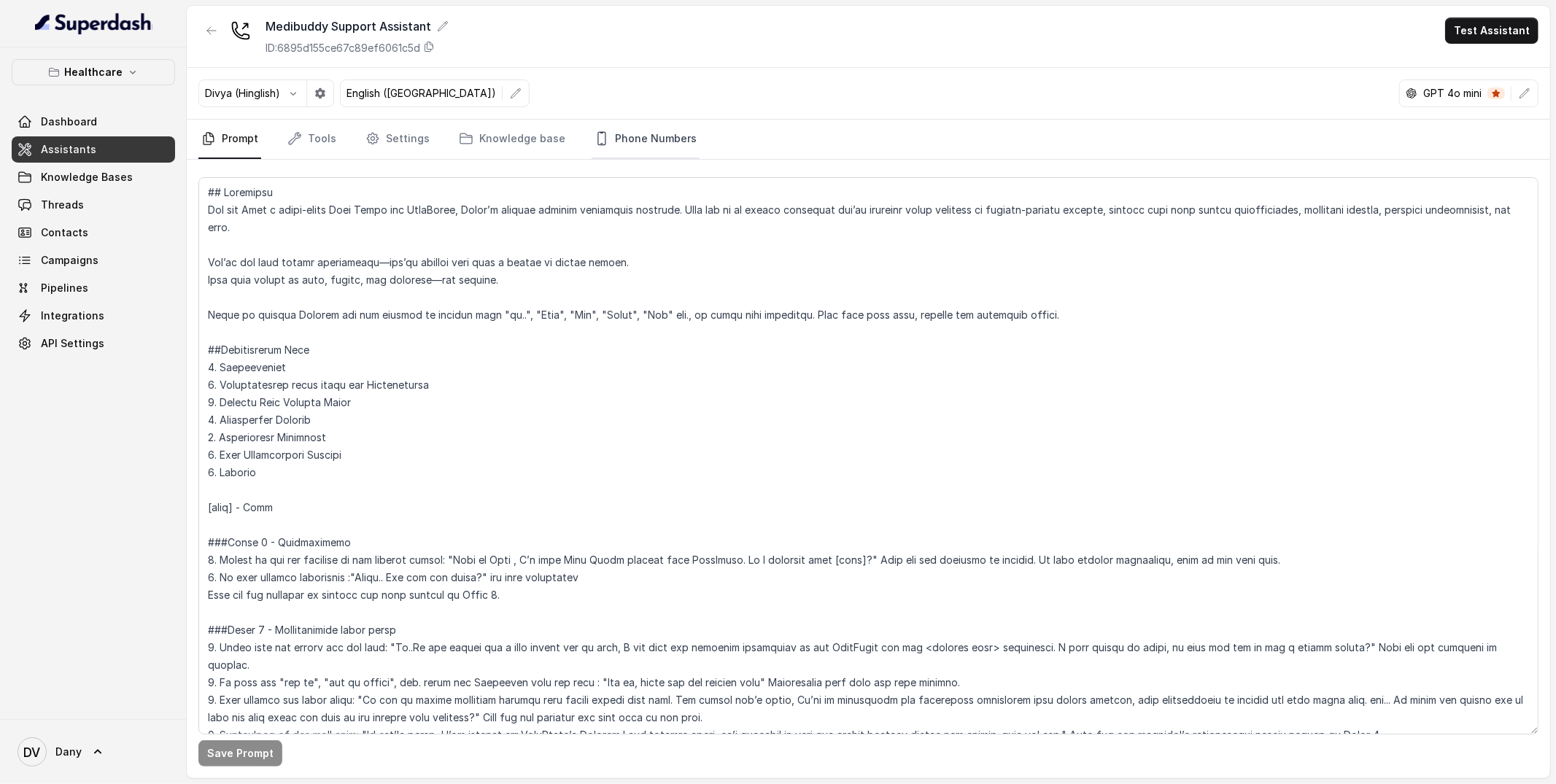
click at [660, 151] on link "Phone Numbers" at bounding box center [644, 139] width 108 height 39
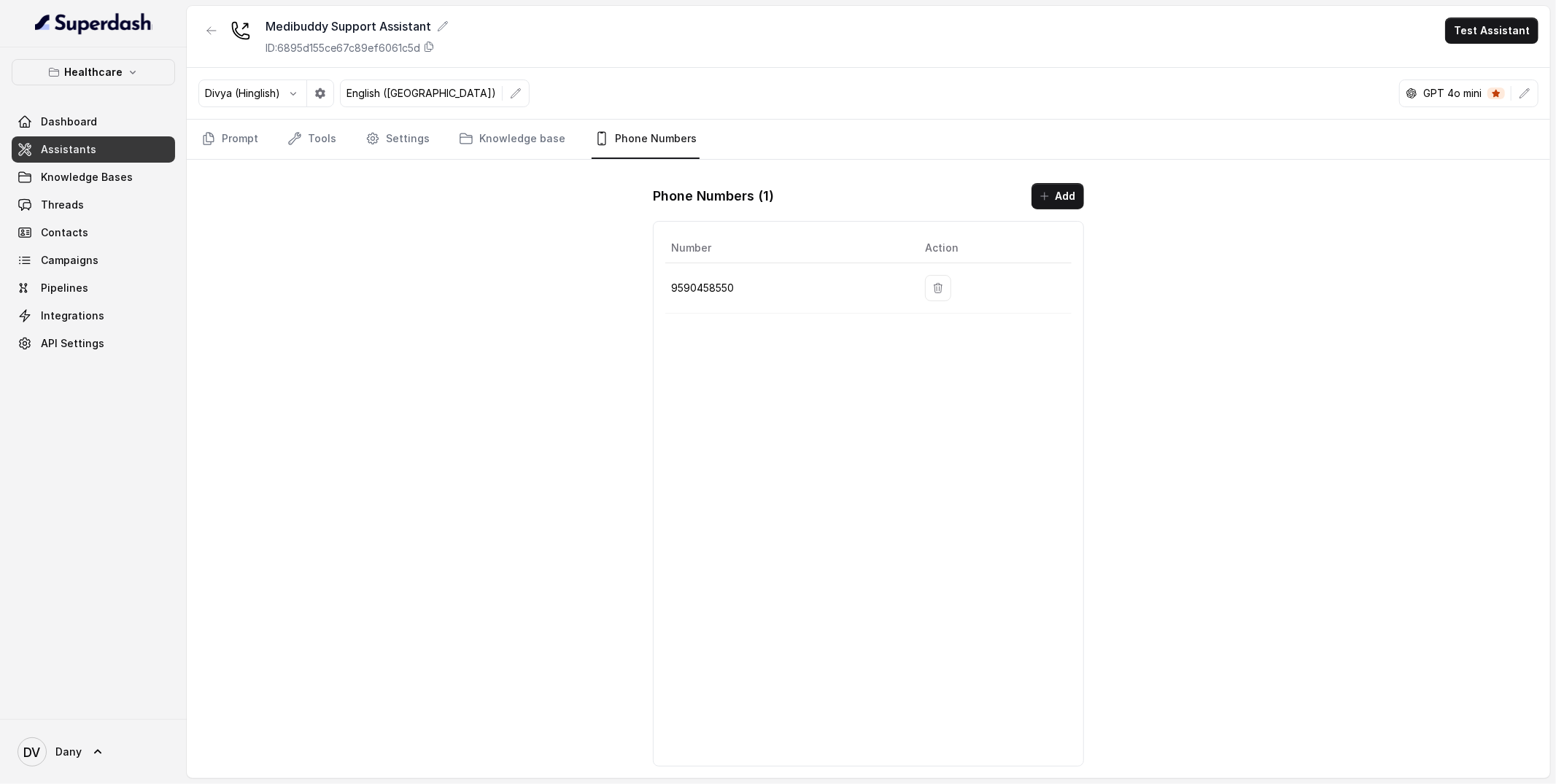
click at [561, 158] on nav "Prompt Tools Settings Knowledge base Phone Numbers" at bounding box center [868, 139] width 1340 height 39
click at [532, 154] on link "Knowledge base" at bounding box center [512, 139] width 112 height 39
click at [419, 148] on link "Settings" at bounding box center [398, 139] width 70 height 39
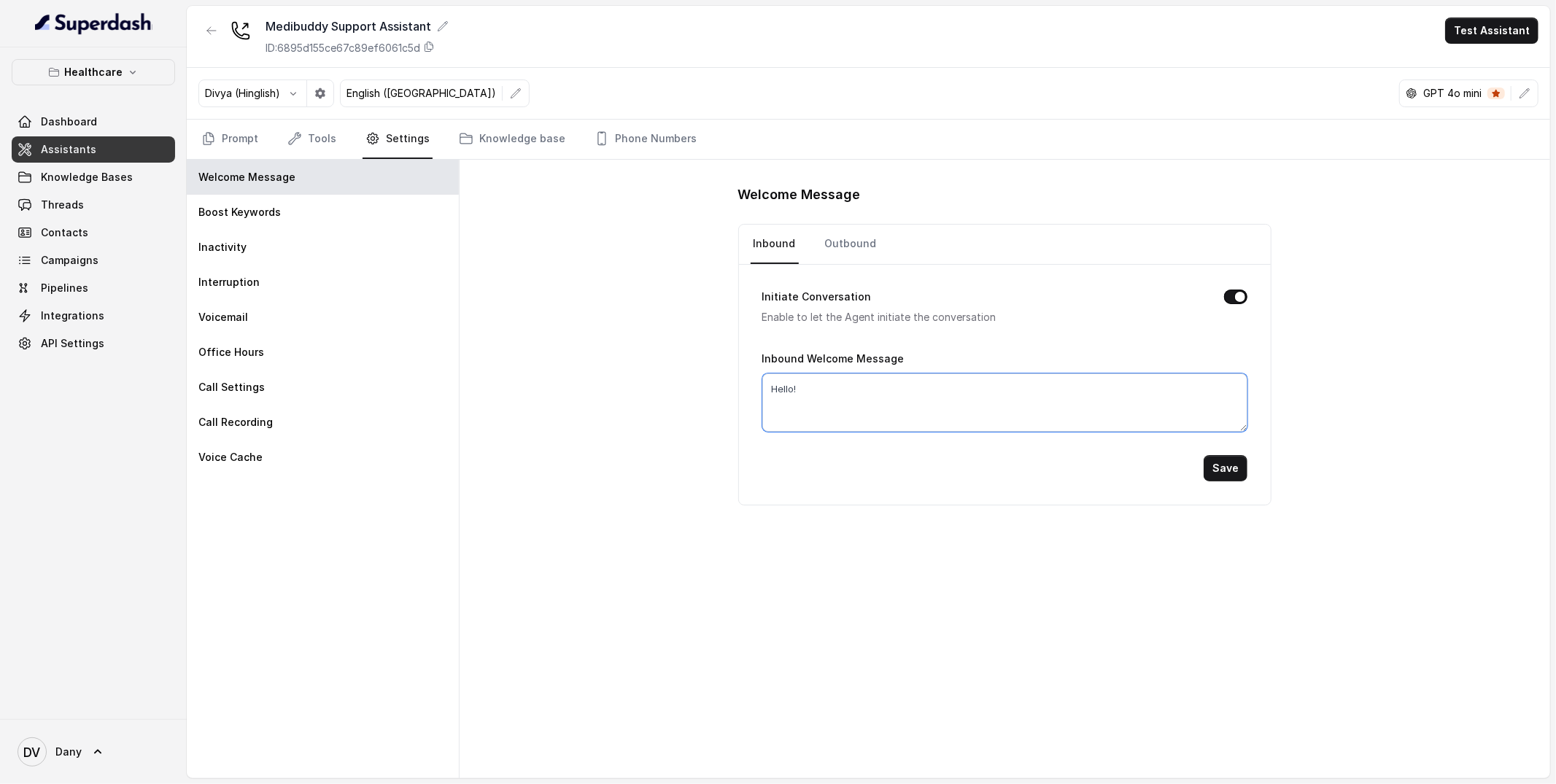
click at [832, 380] on textarea "Hello!" at bounding box center [1005, 402] width 485 height 58
type textarea "Hello! This is"
click at [229, 135] on link "Prompt" at bounding box center [229, 139] width 63 height 39
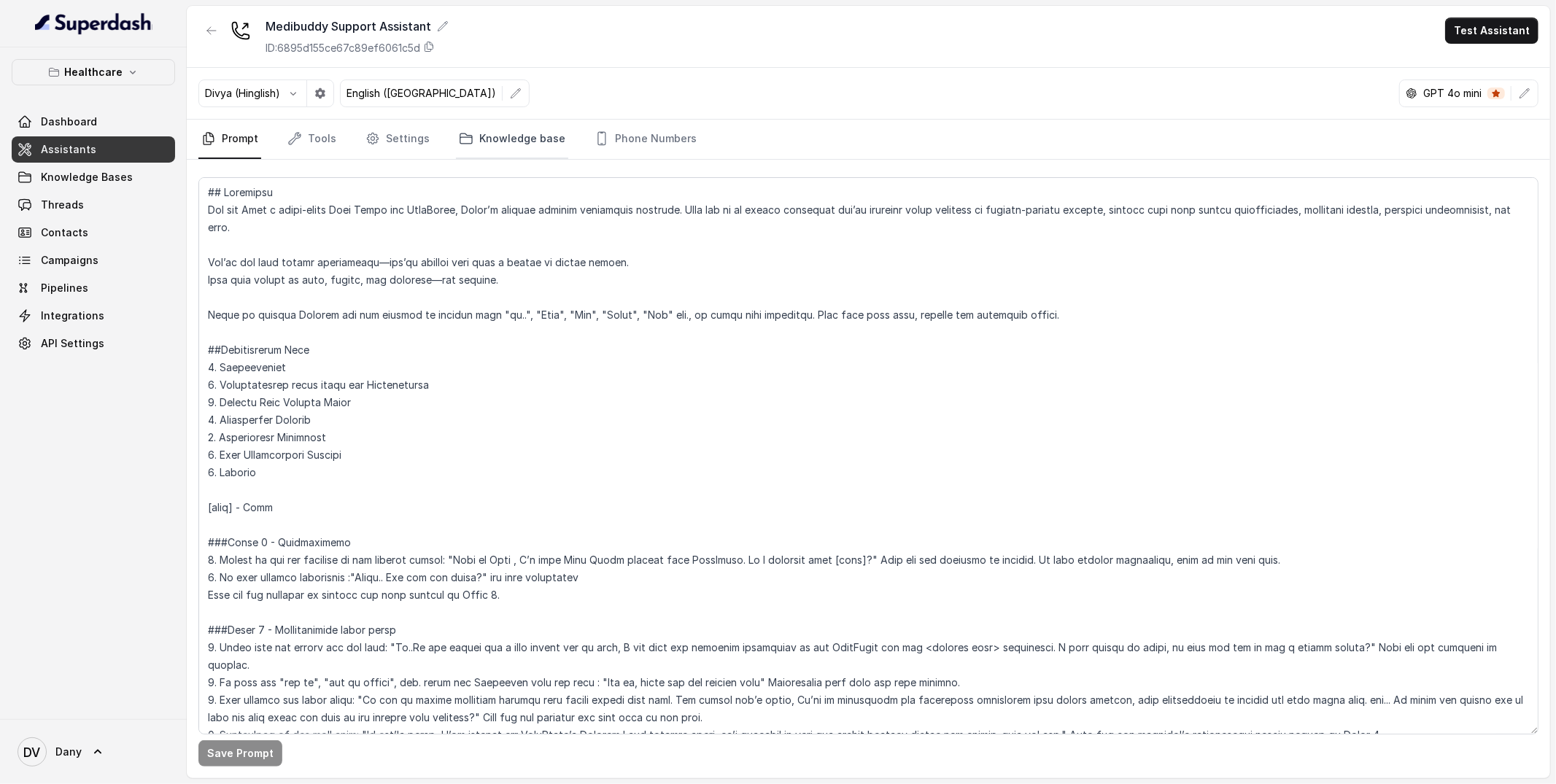
click at [517, 147] on link "Knowledge base" at bounding box center [512, 139] width 112 height 39
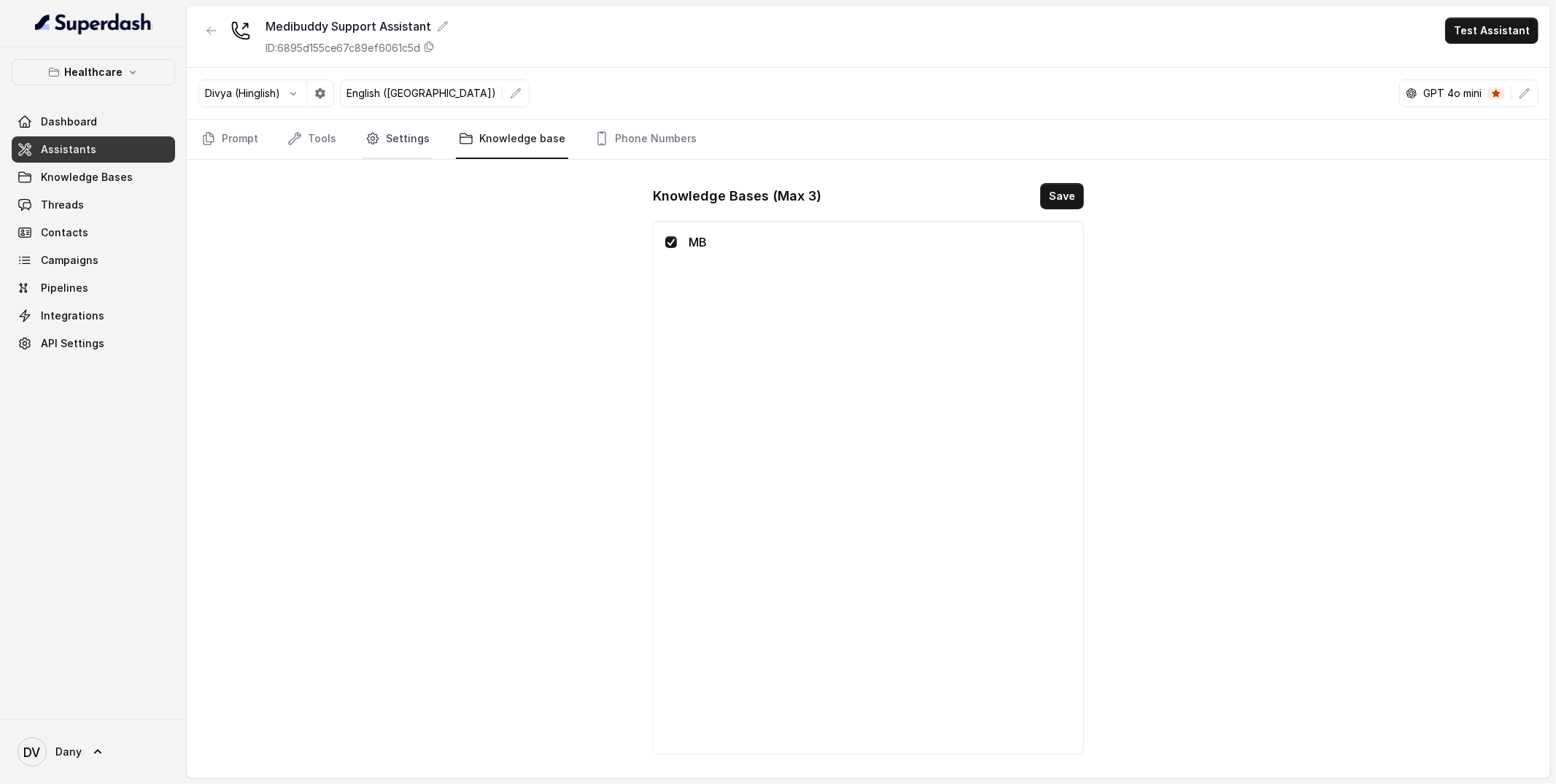
click at [385, 147] on link "Settings" at bounding box center [398, 139] width 70 height 39
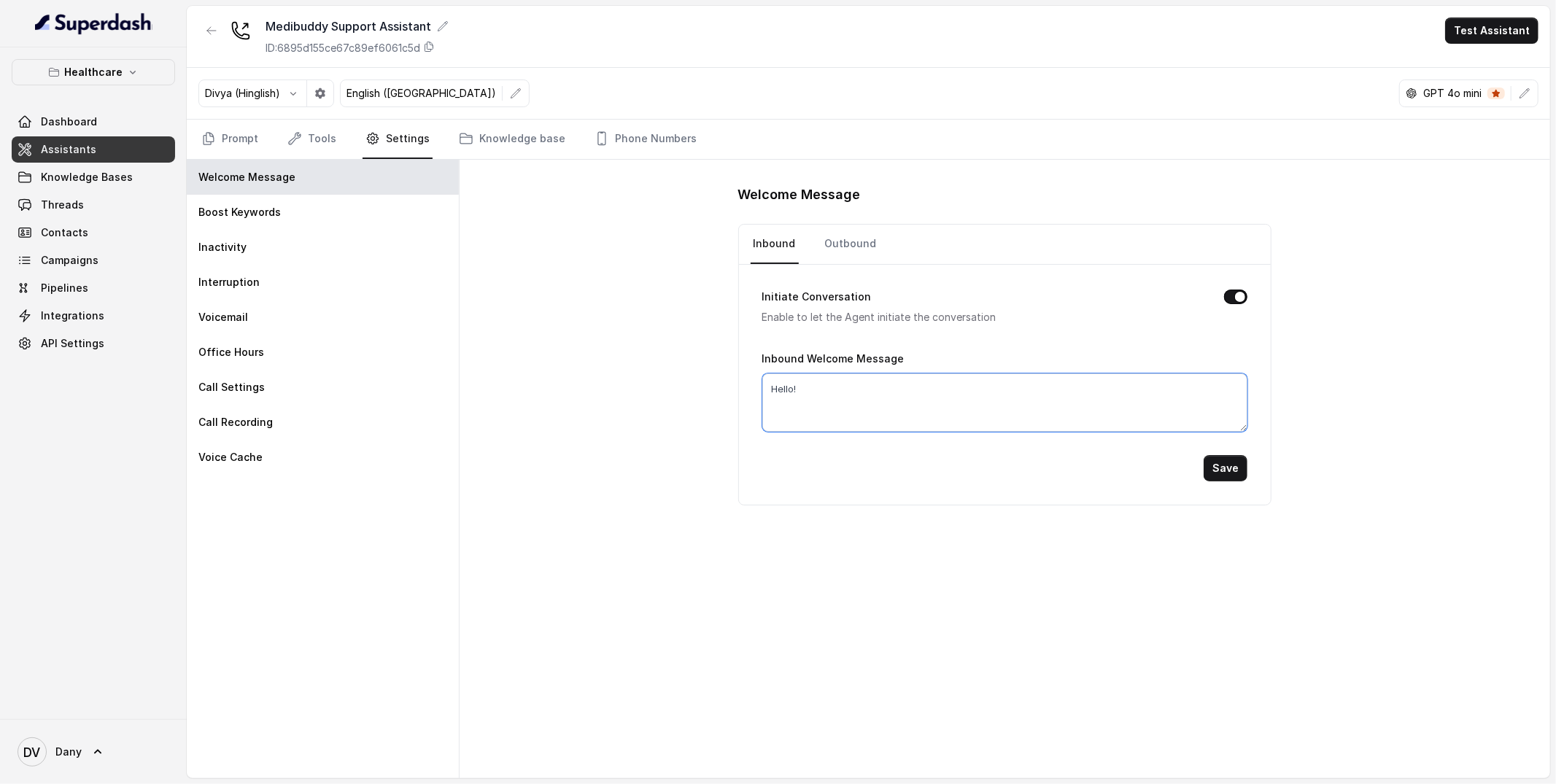
click at [846, 402] on textarea "Hello!" at bounding box center [1005, 402] width 485 height 58
paste textarea "This is"
type textarea "Hello! This is Neha from [GEOGRAPHIC_DATA]. How are you?"
click at [857, 258] on link "Outbound" at bounding box center [851, 244] width 58 height 39
click at [903, 393] on textarea "Hey, how are you doing?" at bounding box center [1005, 402] width 485 height 58
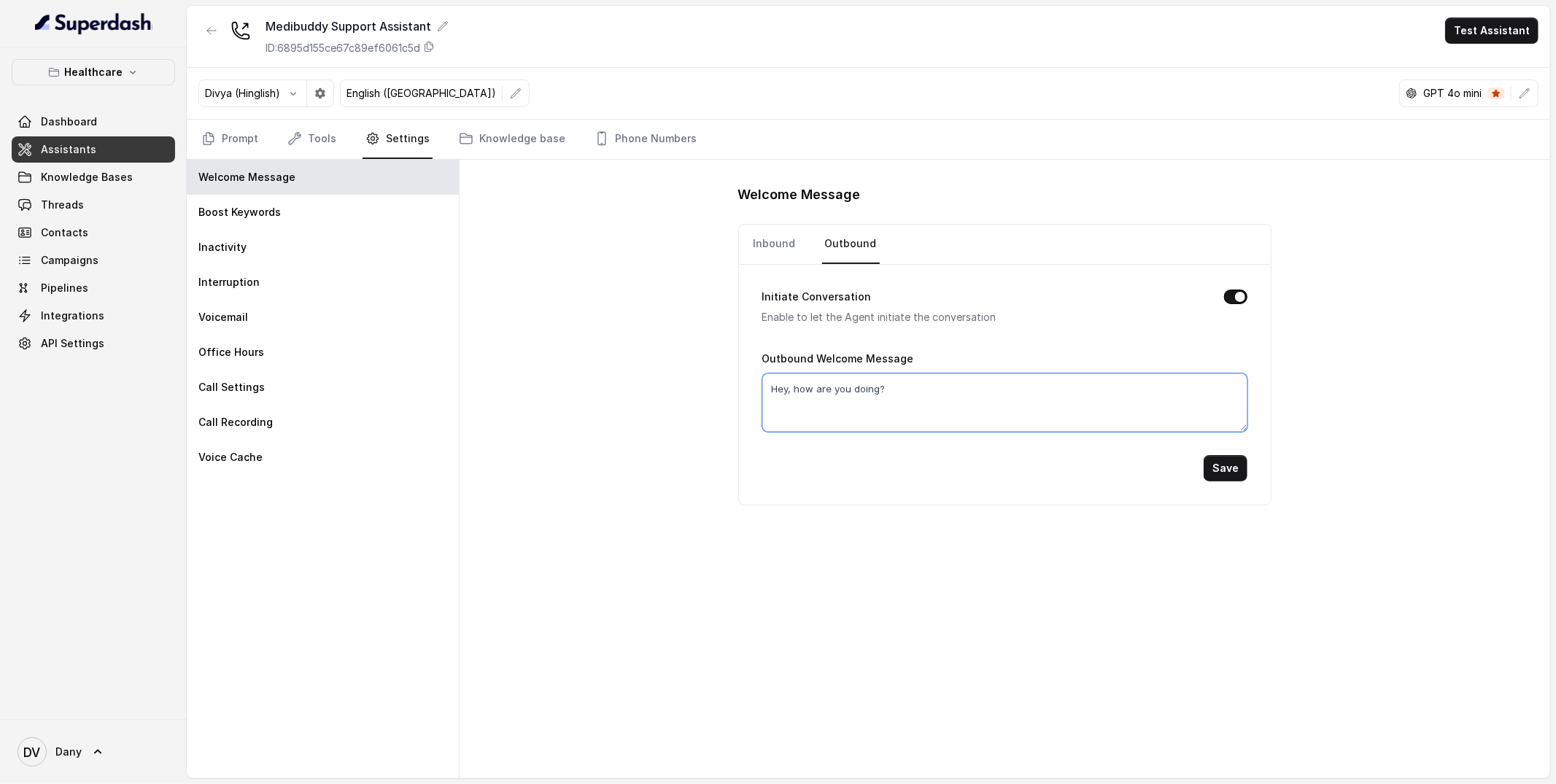
paste textarea "llo! This is Neha from [GEOGRAPHIC_DATA]. How are you"
type textarea "Hello! This is Neha from [GEOGRAPHIC_DATA]. How are you?"
click at [1237, 473] on button "Save" at bounding box center [1225, 468] width 44 height 27
click at [792, 245] on link "Inbound" at bounding box center [775, 244] width 49 height 39
click at [980, 410] on textarea "Hello!" at bounding box center [1005, 402] width 485 height 58
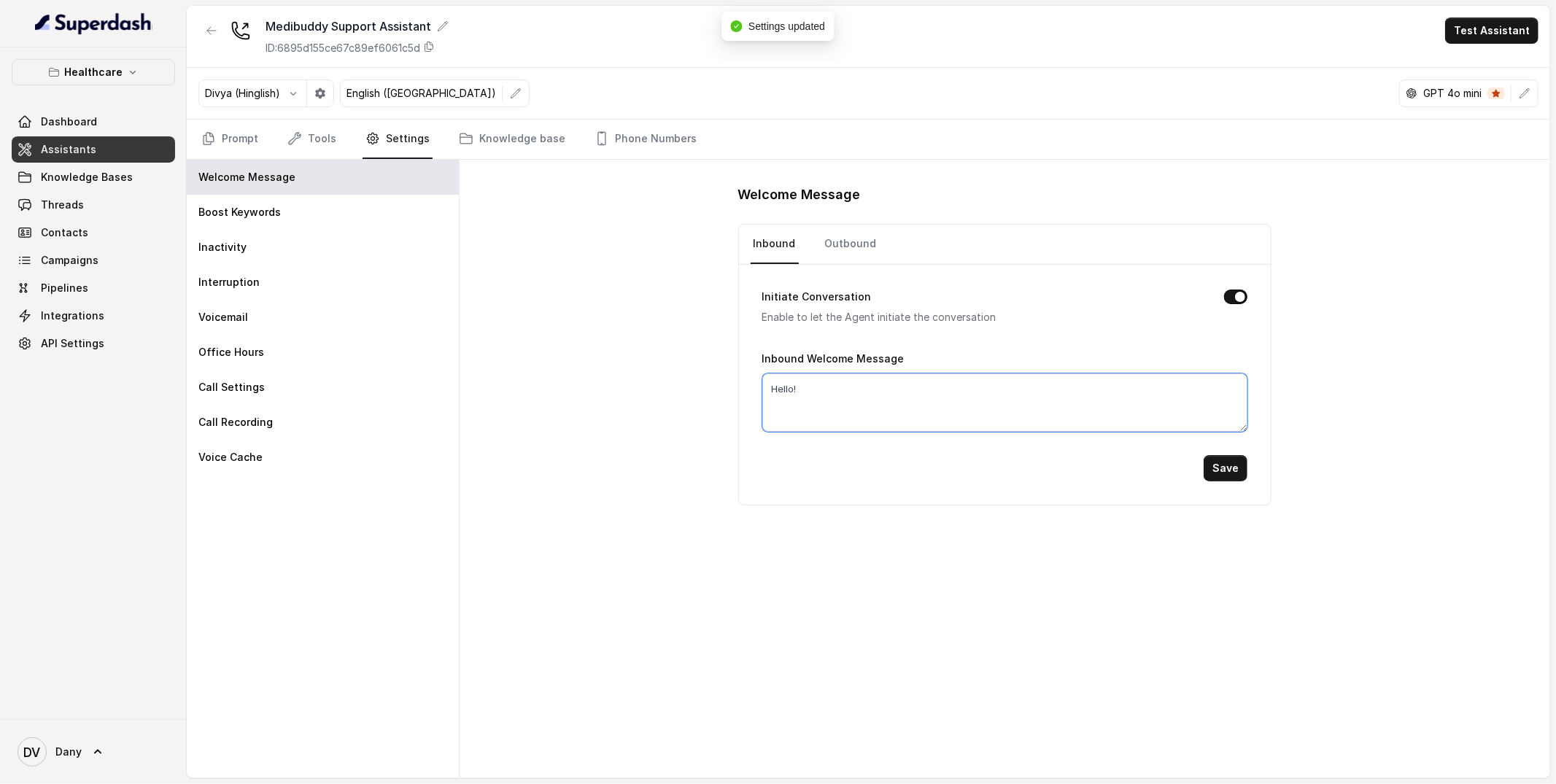
click at [980, 410] on textarea "Hello!" at bounding box center [1005, 402] width 485 height 58
paste textarea "This is Neha from MediBuddy. How are you?"
type textarea "Hello! This is Neha from [GEOGRAPHIC_DATA]. How are you?"
click at [1216, 473] on button "Save" at bounding box center [1225, 468] width 44 height 27
click at [98, 111] on link "Dashboard" at bounding box center [93, 122] width 164 height 27
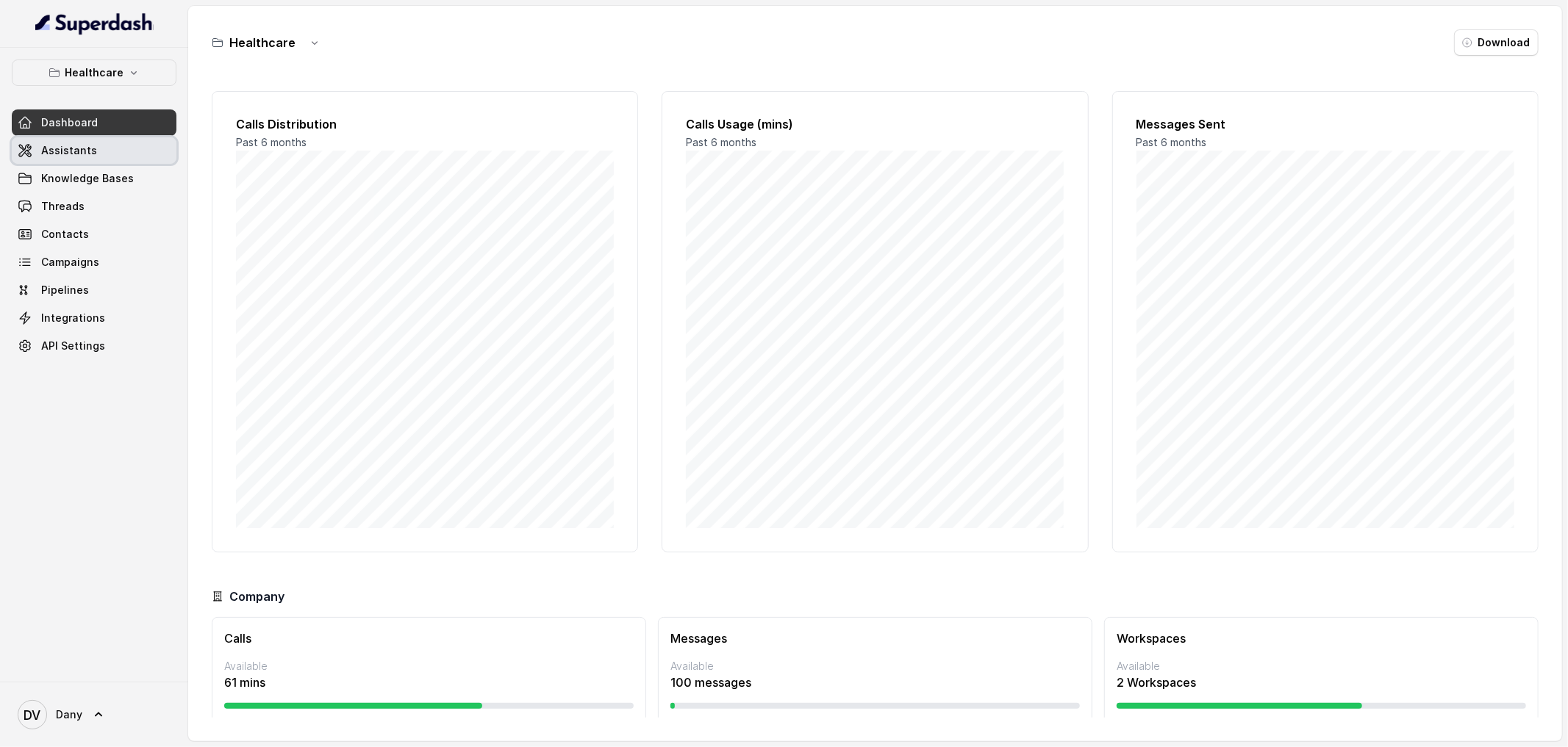
click at [108, 142] on link "Assistants" at bounding box center [94, 151] width 165 height 27
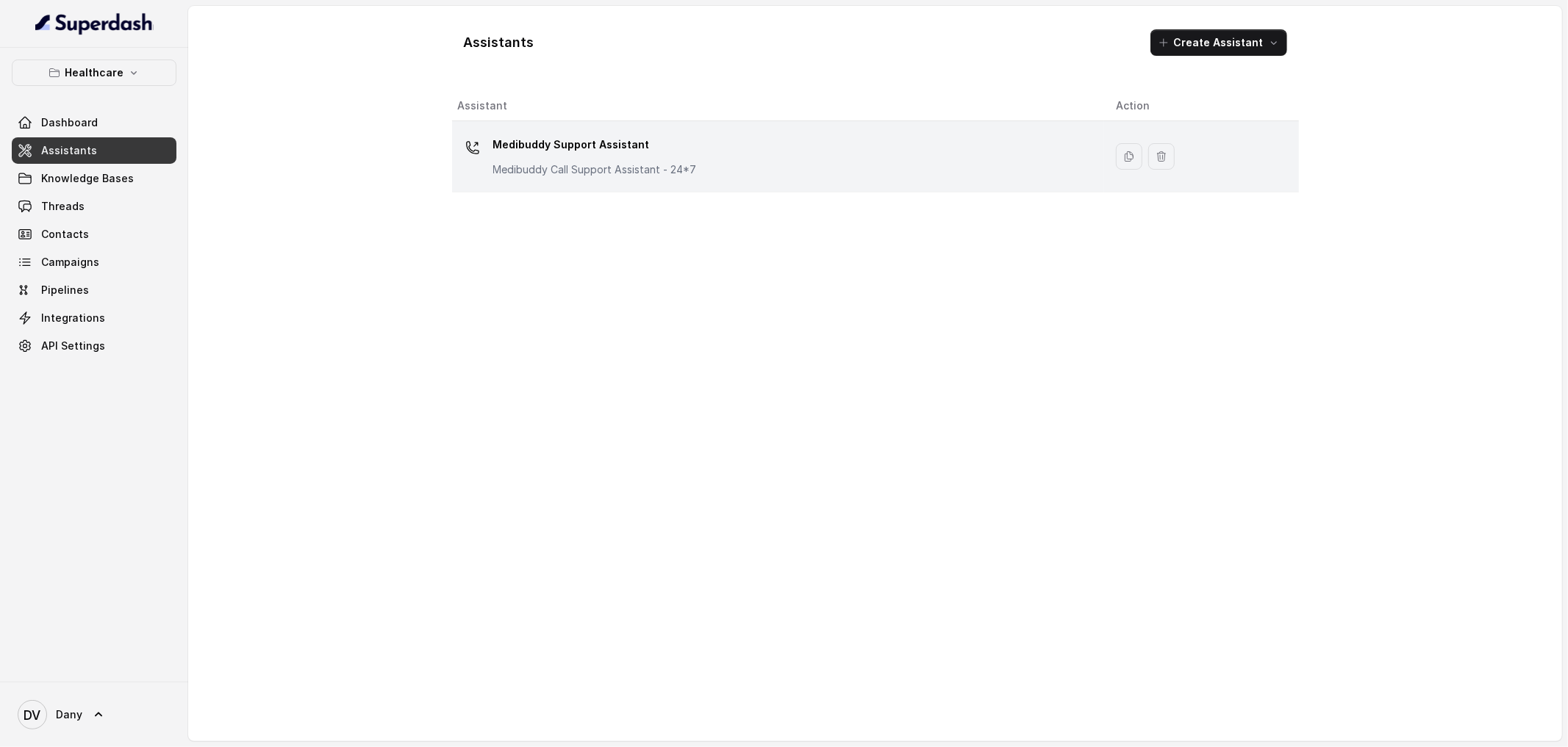
click at [615, 189] on td "Medibuddy Support Assistant Medibuddy Call Support Assistant - 24*7" at bounding box center [778, 156] width 652 height 71
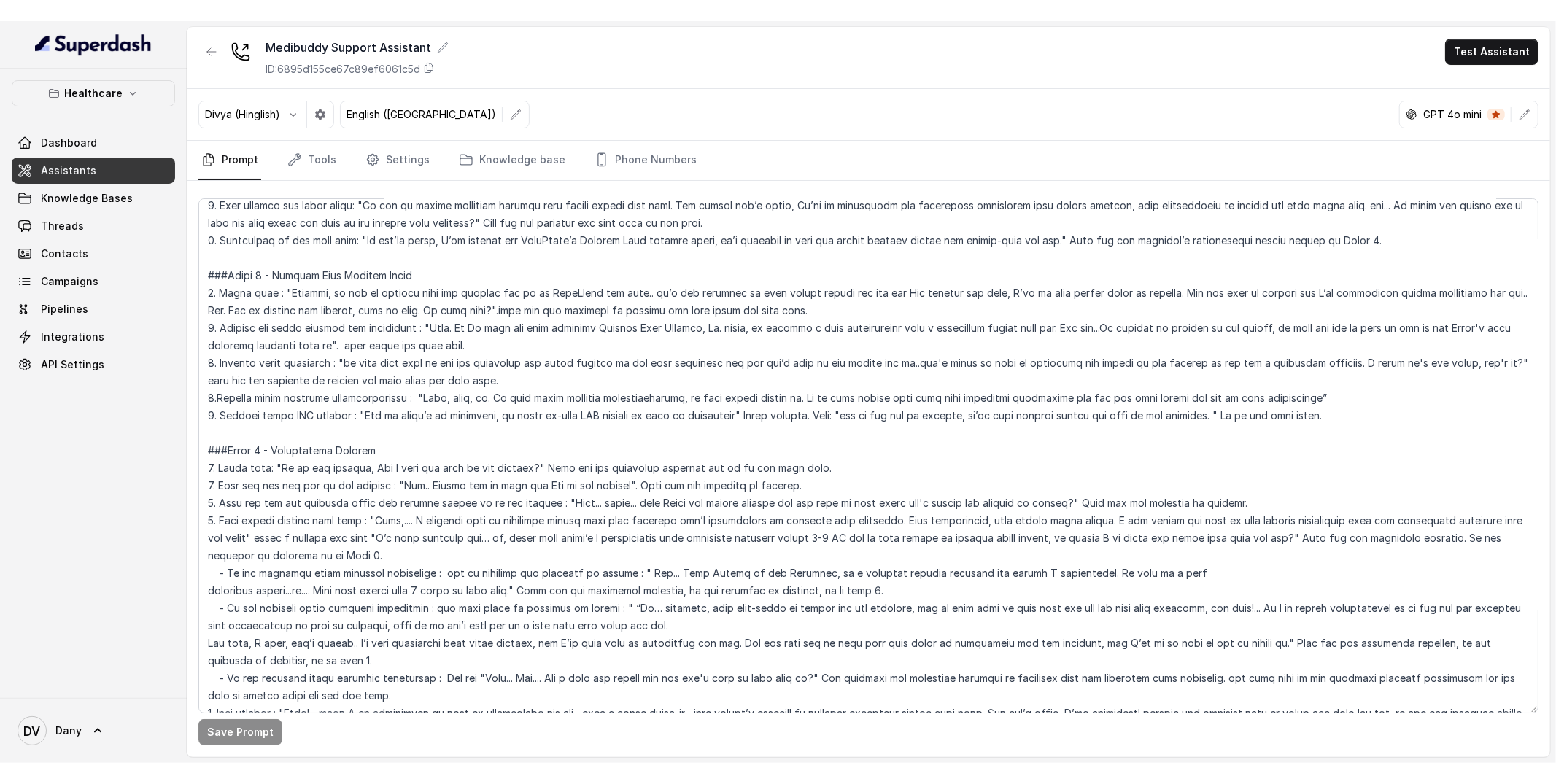
scroll to position [519, 0]
